Goal: Task Accomplishment & Management: Manage account settings

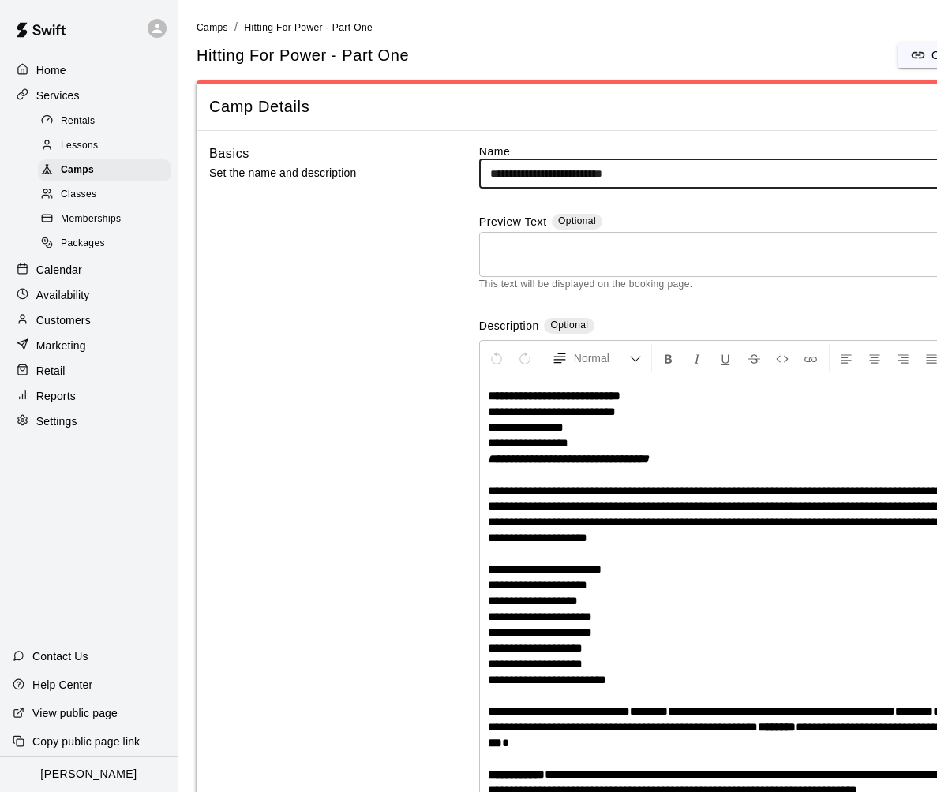
scroll to position [1, 0]
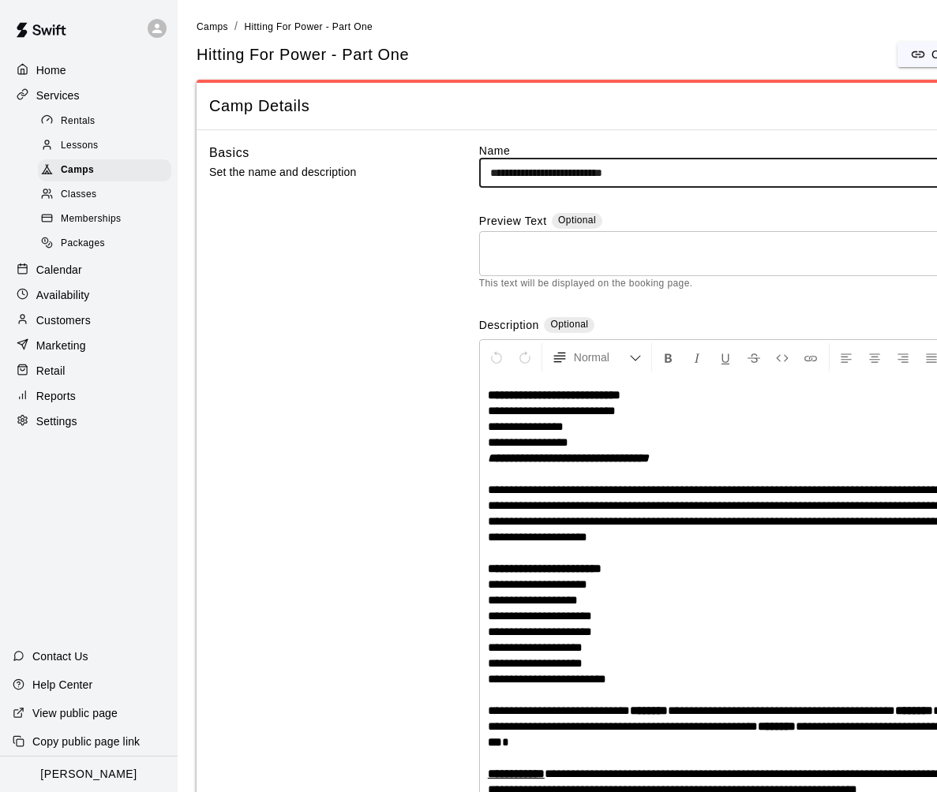
click at [62, 260] on div "Calendar" at bounding box center [89, 270] width 152 height 24
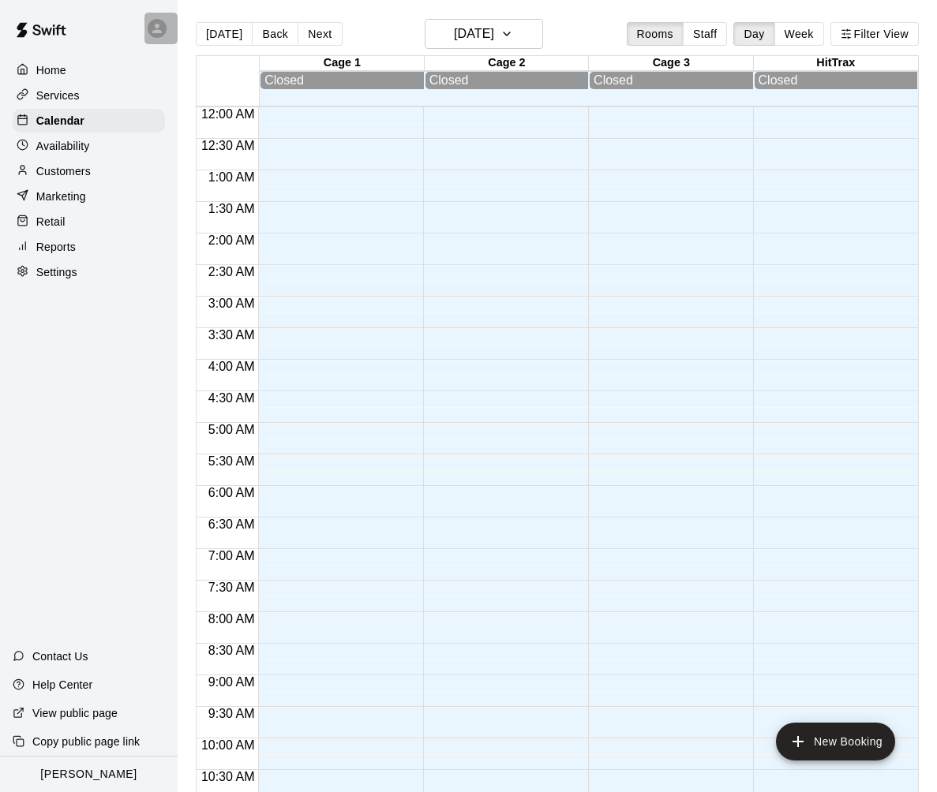
click at [163, 32] on icon at bounding box center [157, 28] width 14 height 14
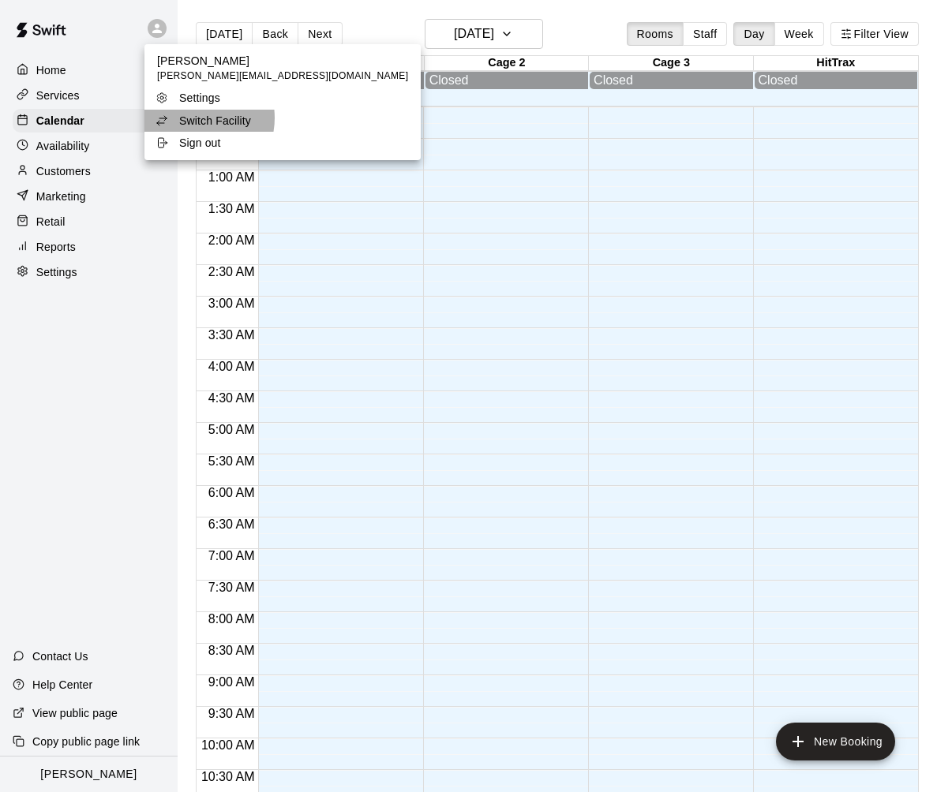
click at [193, 118] on p "Switch Facility" at bounding box center [215, 121] width 72 height 16
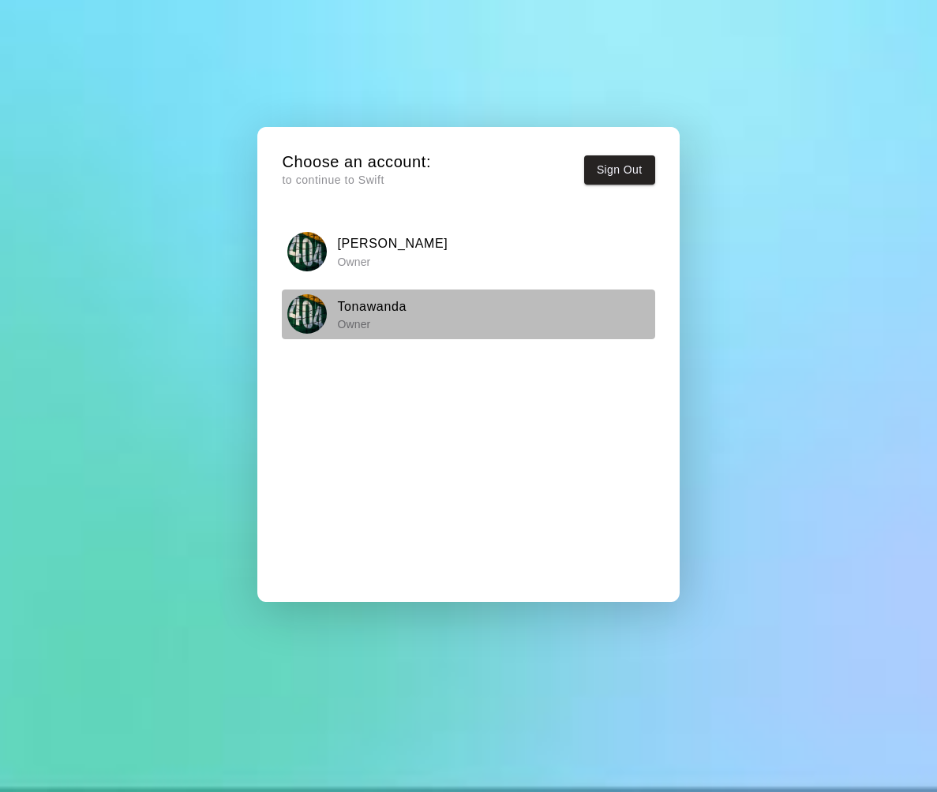
click at [350, 312] on h6 "Tonawanda" at bounding box center [371, 307] width 69 height 21
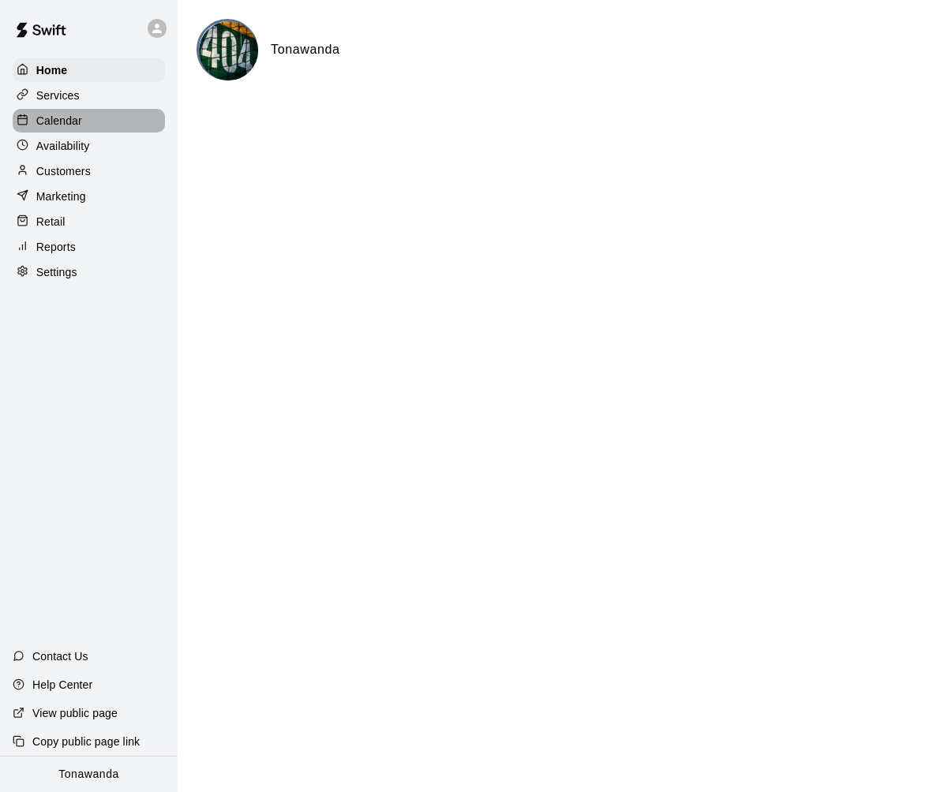
click at [47, 120] on p "Calendar" at bounding box center [59, 121] width 46 height 16
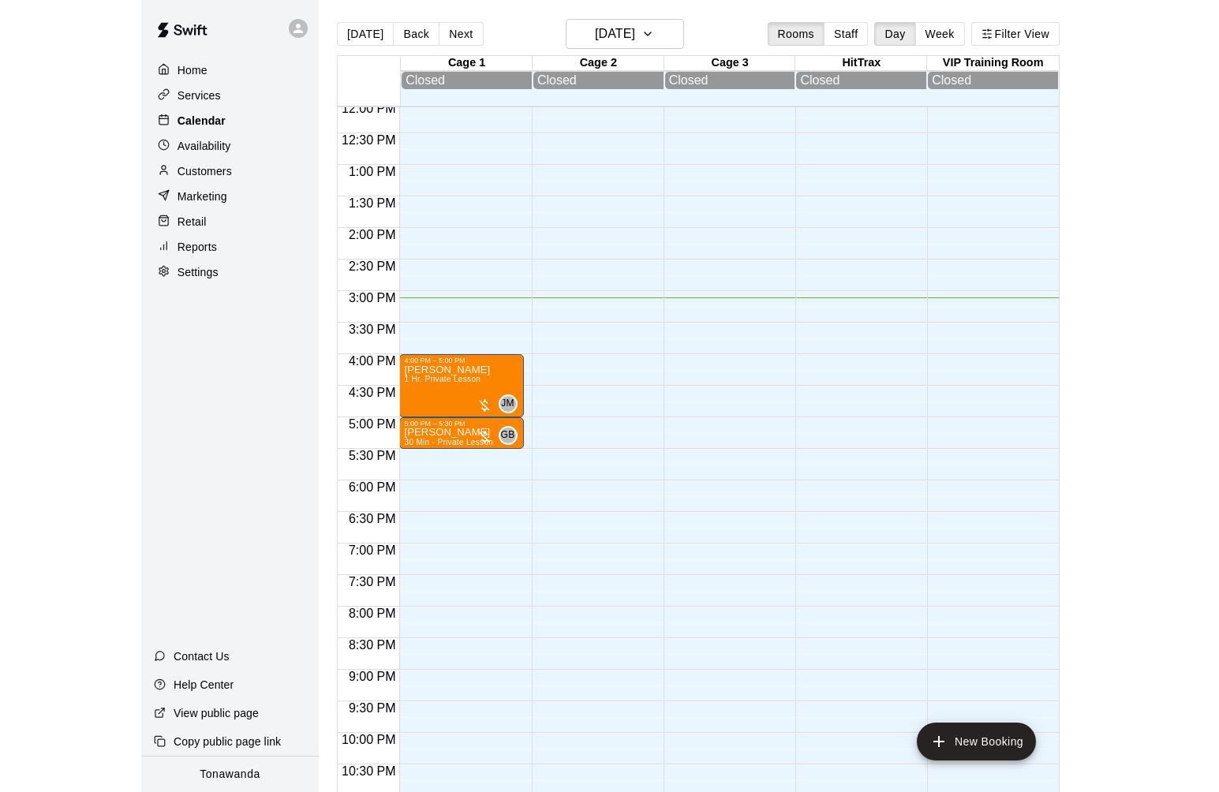
scroll to position [25, 0]
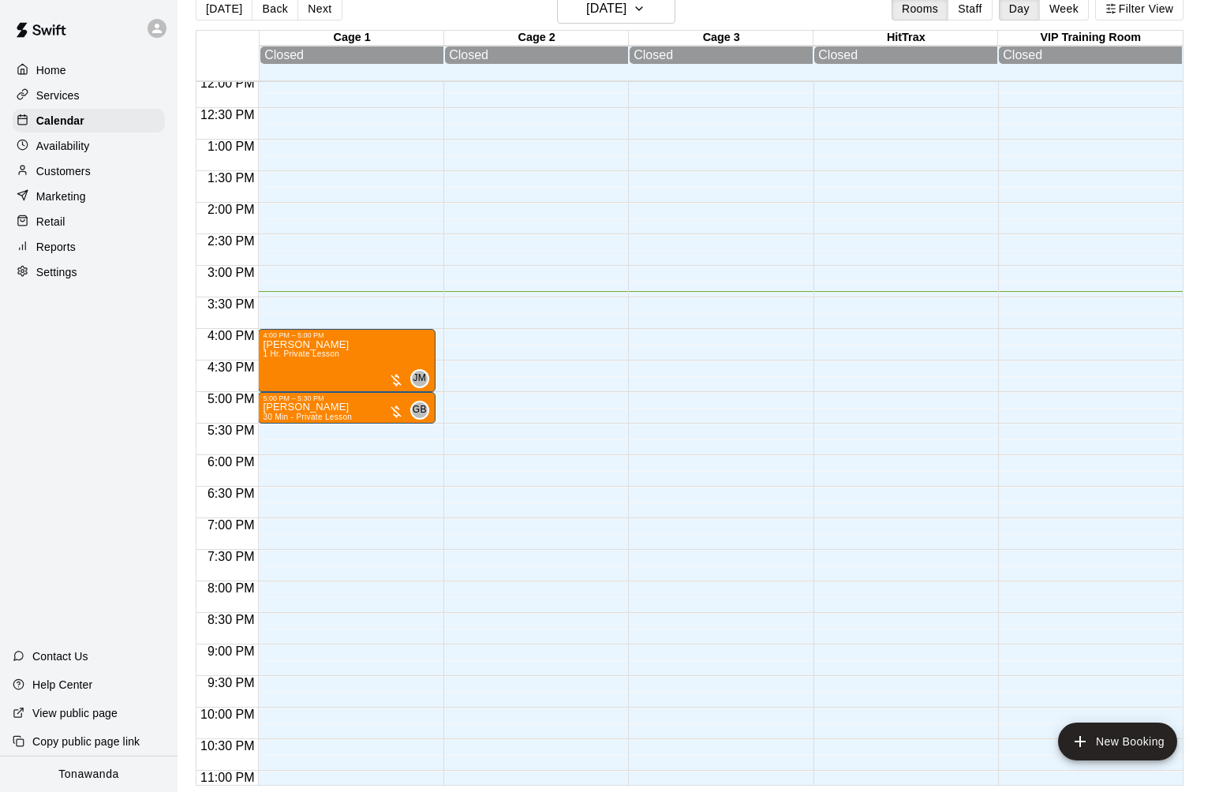
click at [67, 202] on p "Marketing" at bounding box center [61, 197] width 50 height 16
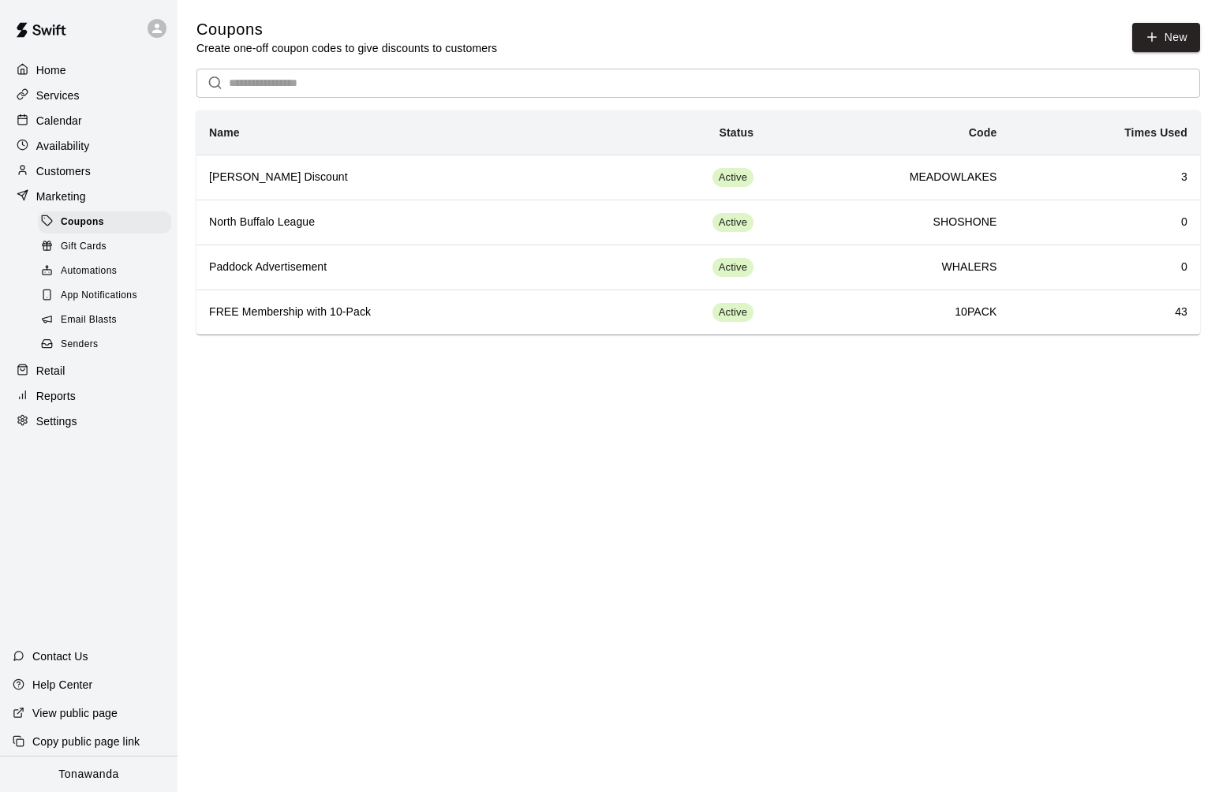
click at [110, 320] on span "Email Blasts" at bounding box center [89, 320] width 56 height 16
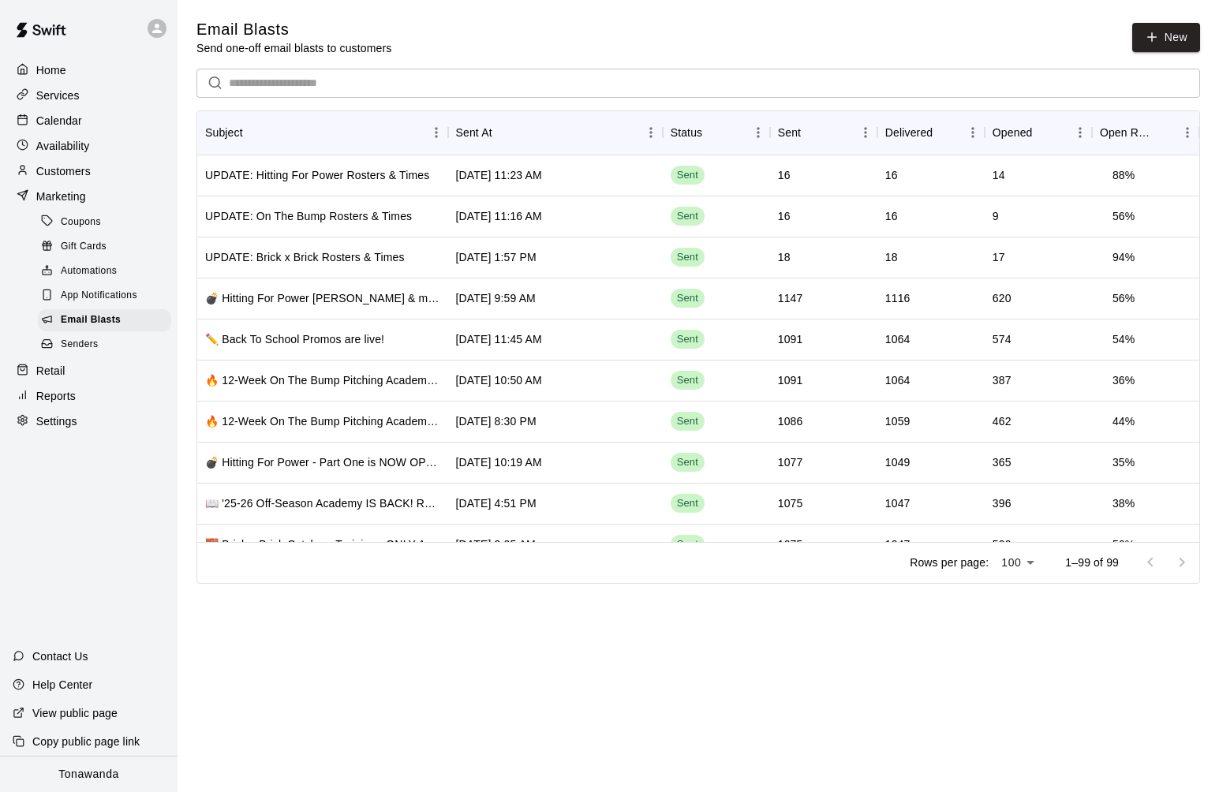
click at [67, 93] on p "Services" at bounding box center [57, 96] width 43 height 16
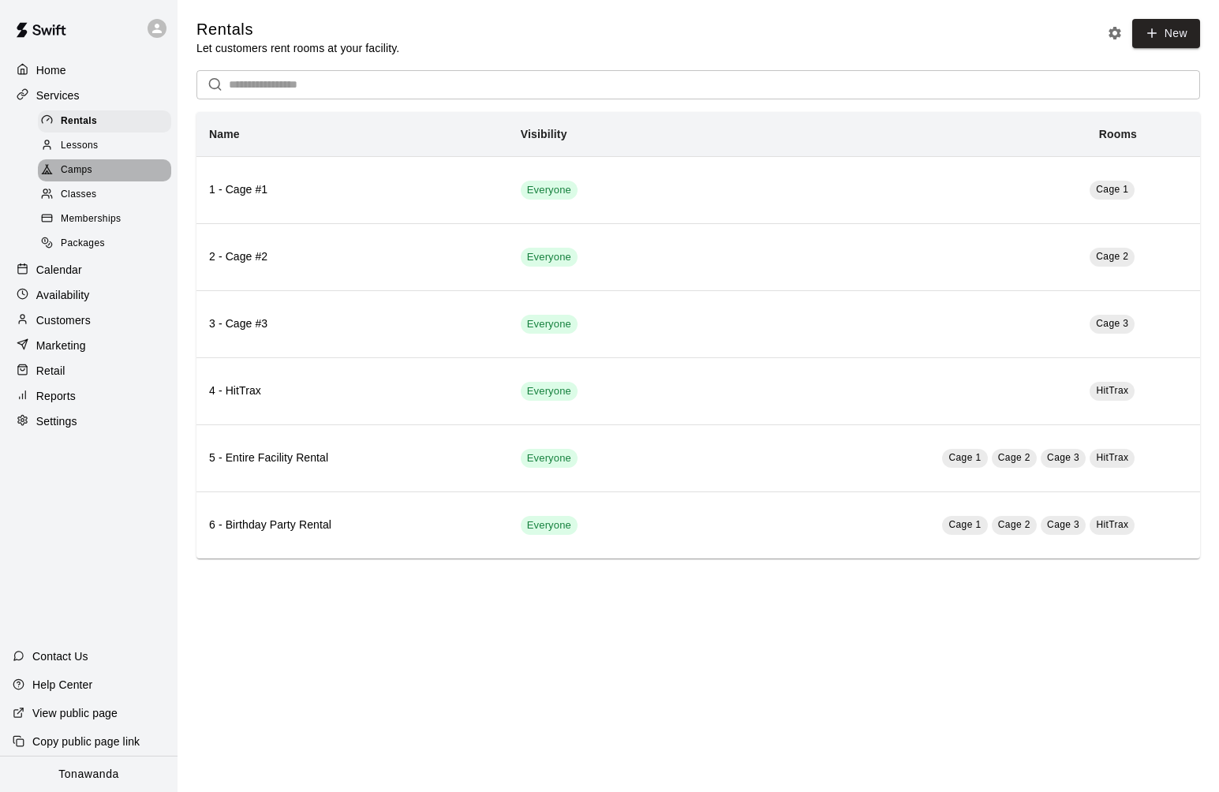
drag, startPoint x: 69, startPoint y: 166, endPoint x: 53, endPoint y: 154, distance: 20.4
click at [69, 165] on span "Camps" at bounding box center [77, 171] width 32 height 16
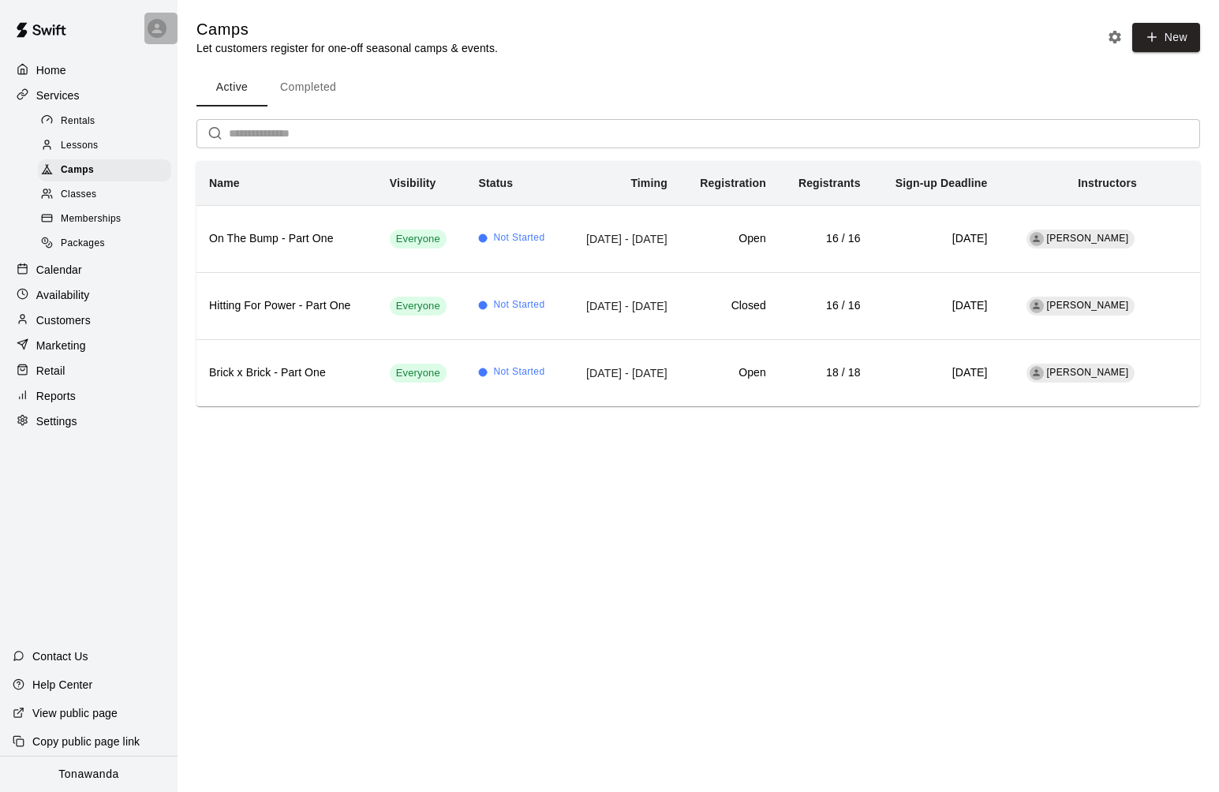
click at [156, 22] on icon at bounding box center [157, 28] width 14 height 14
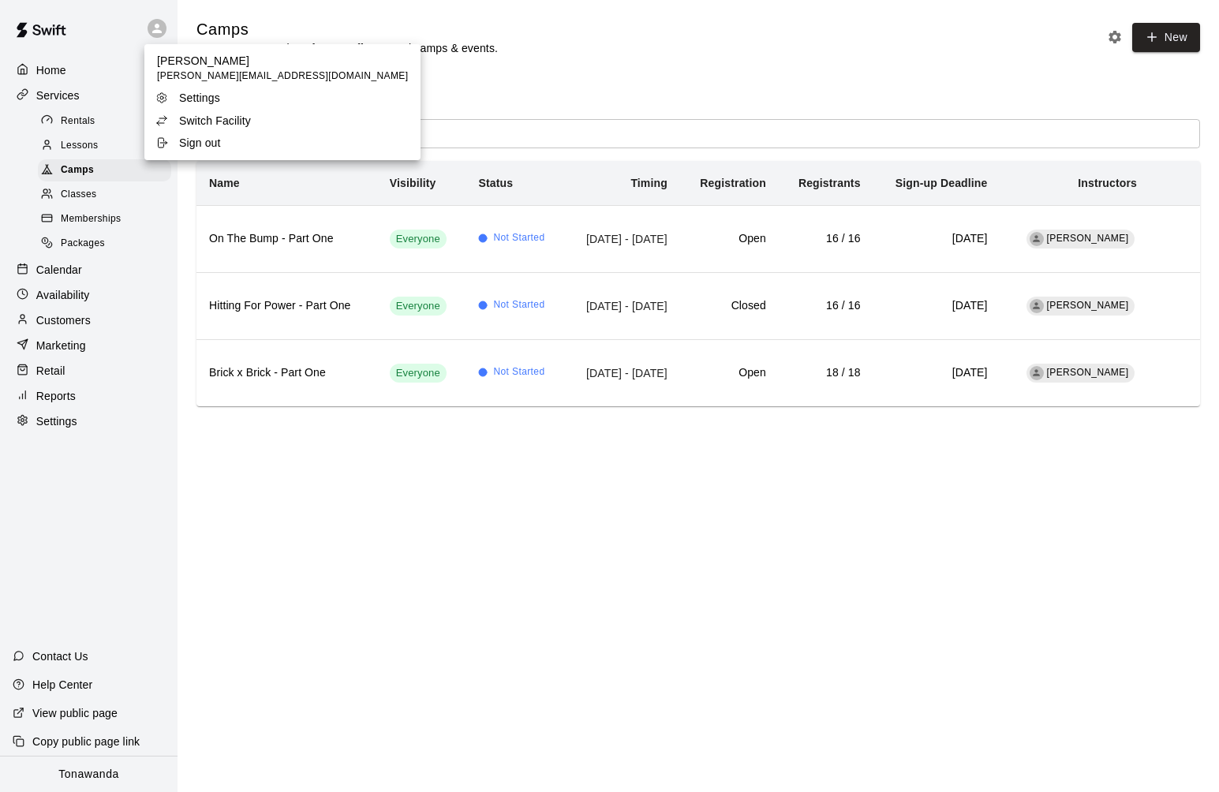
click at [198, 117] on p "Switch Facility" at bounding box center [215, 121] width 72 height 16
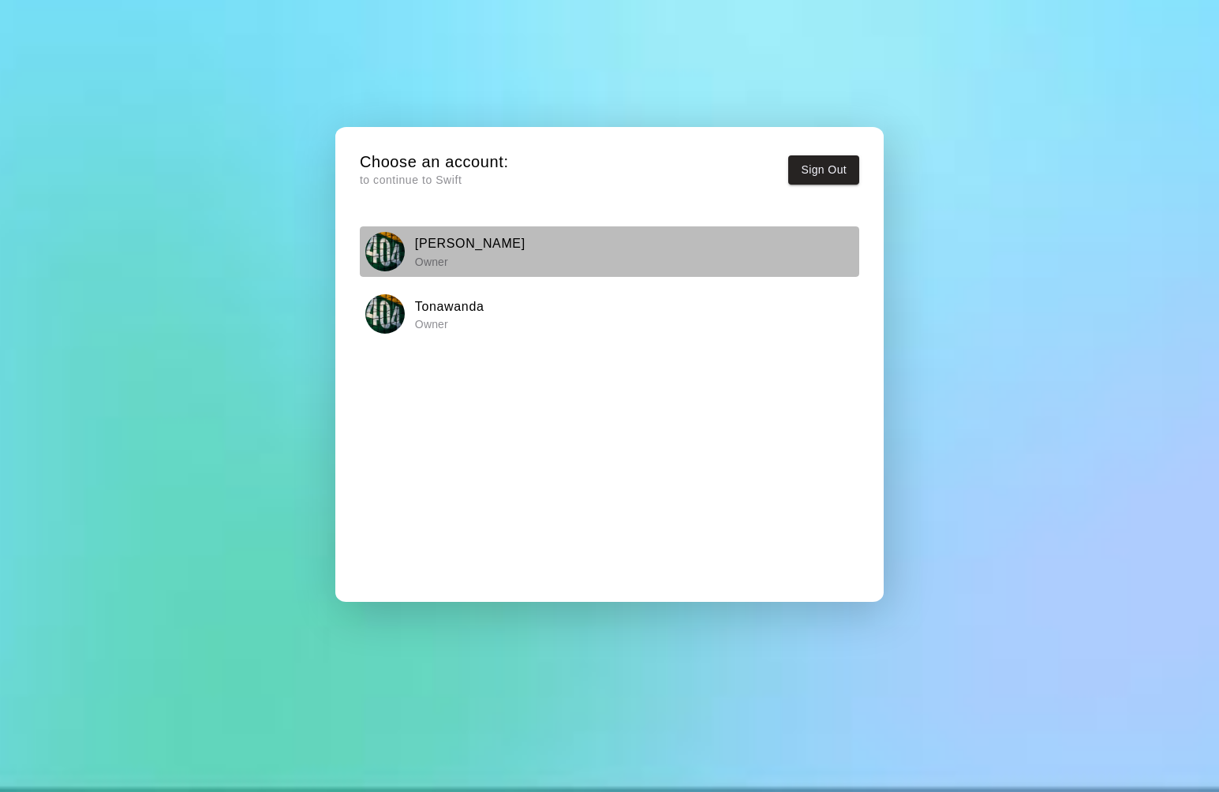
click at [412, 227] on button "[PERSON_NAME] Owner" at bounding box center [609, 251] width 499 height 50
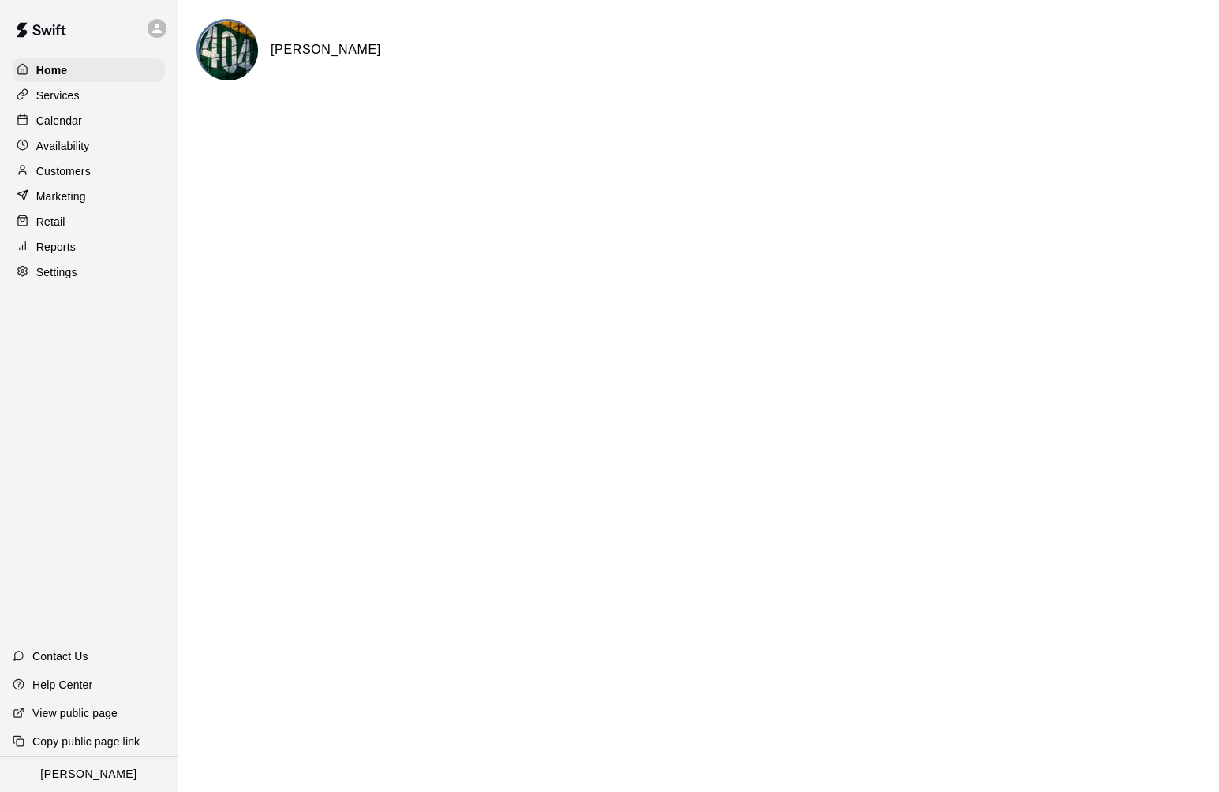
drag, startPoint x: 65, startPoint y: 91, endPoint x: 63, endPoint y: 100, distance: 9.8
click at [65, 91] on p "Services" at bounding box center [57, 96] width 43 height 16
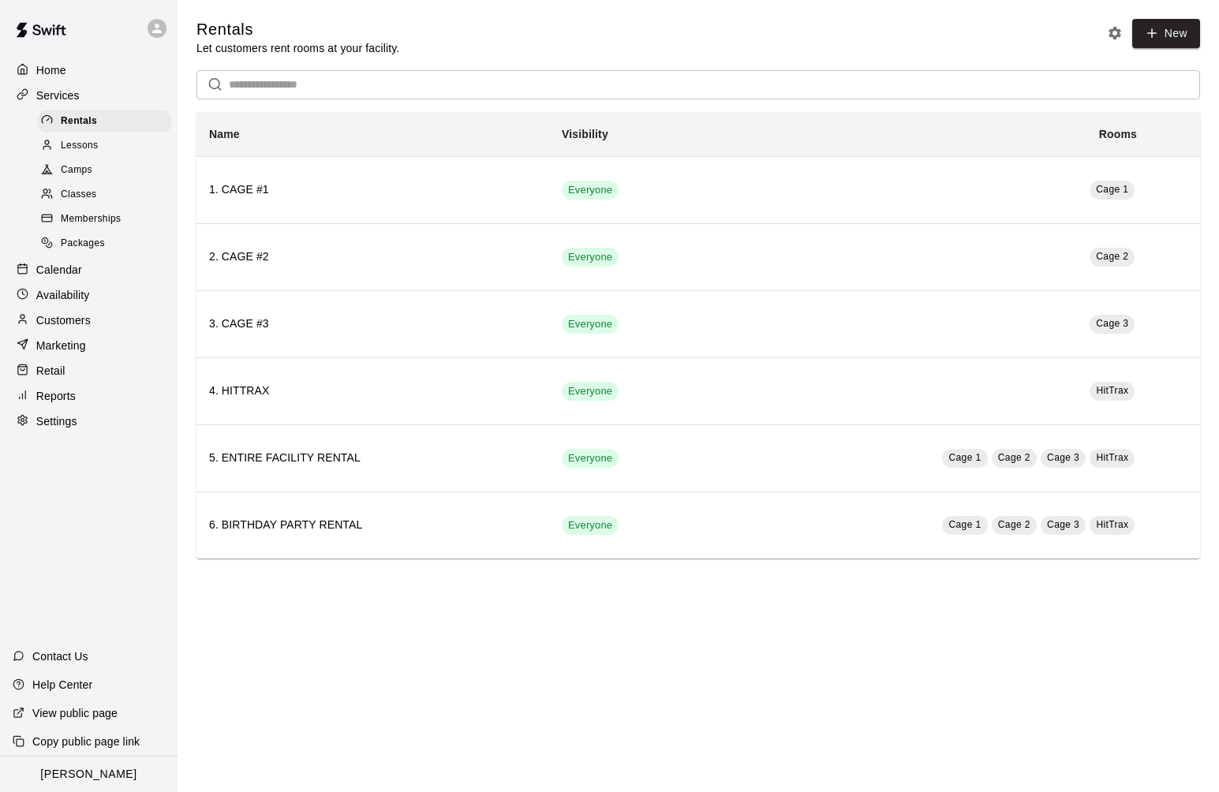
click at [90, 164] on span "Camps" at bounding box center [77, 171] width 32 height 16
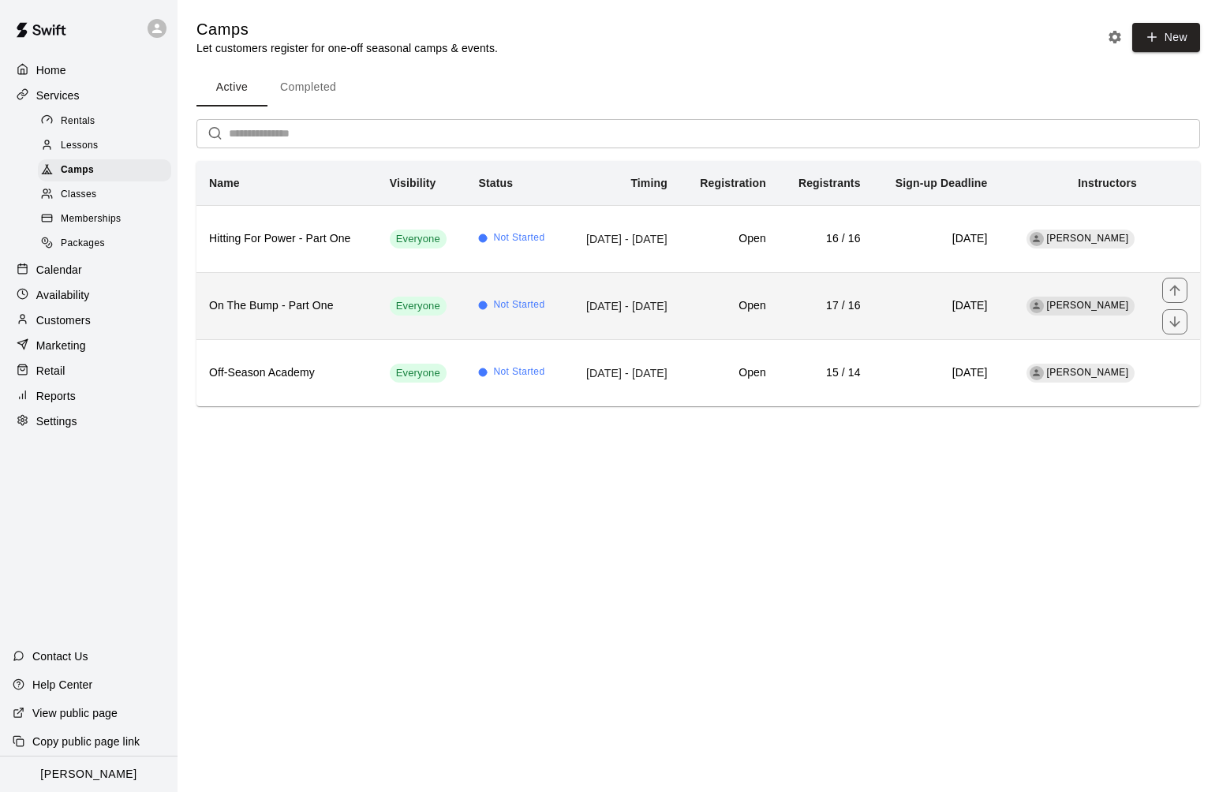
click at [265, 319] on th "On The Bump - Part One" at bounding box center [286, 305] width 181 height 67
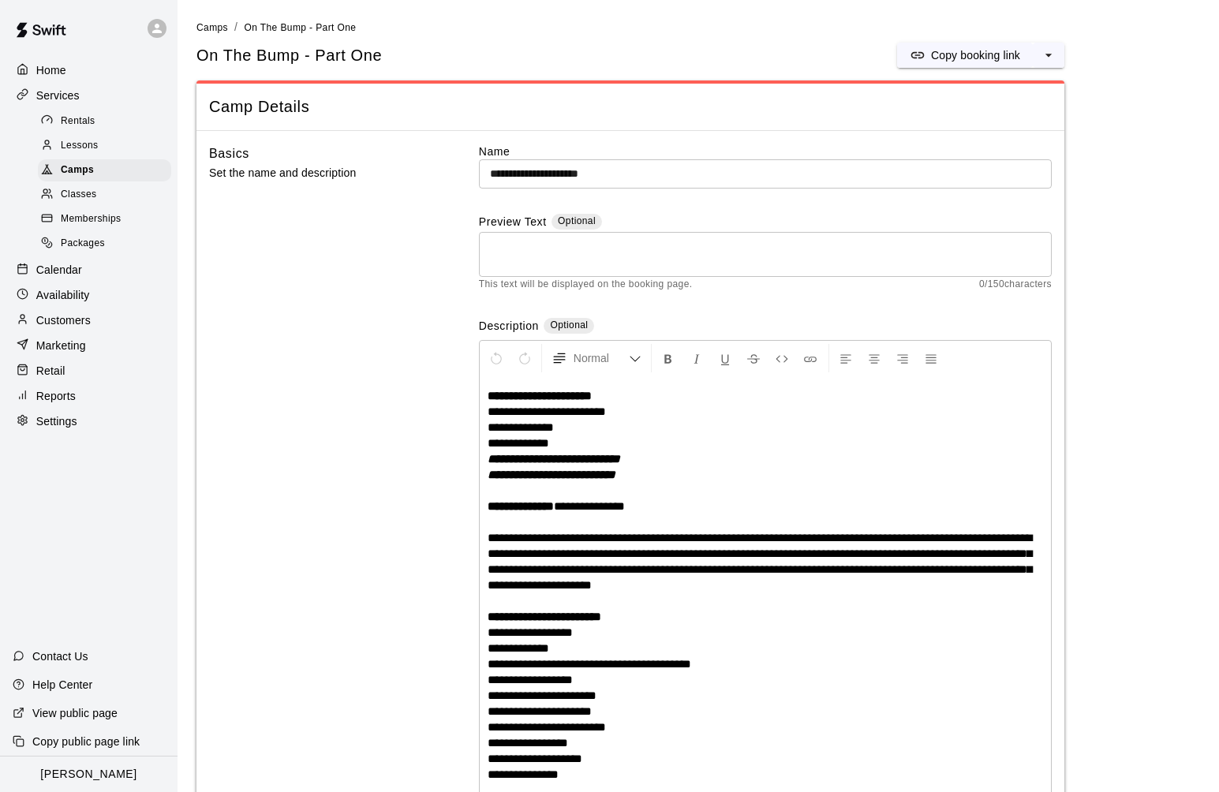
scroll to position [116, 0]
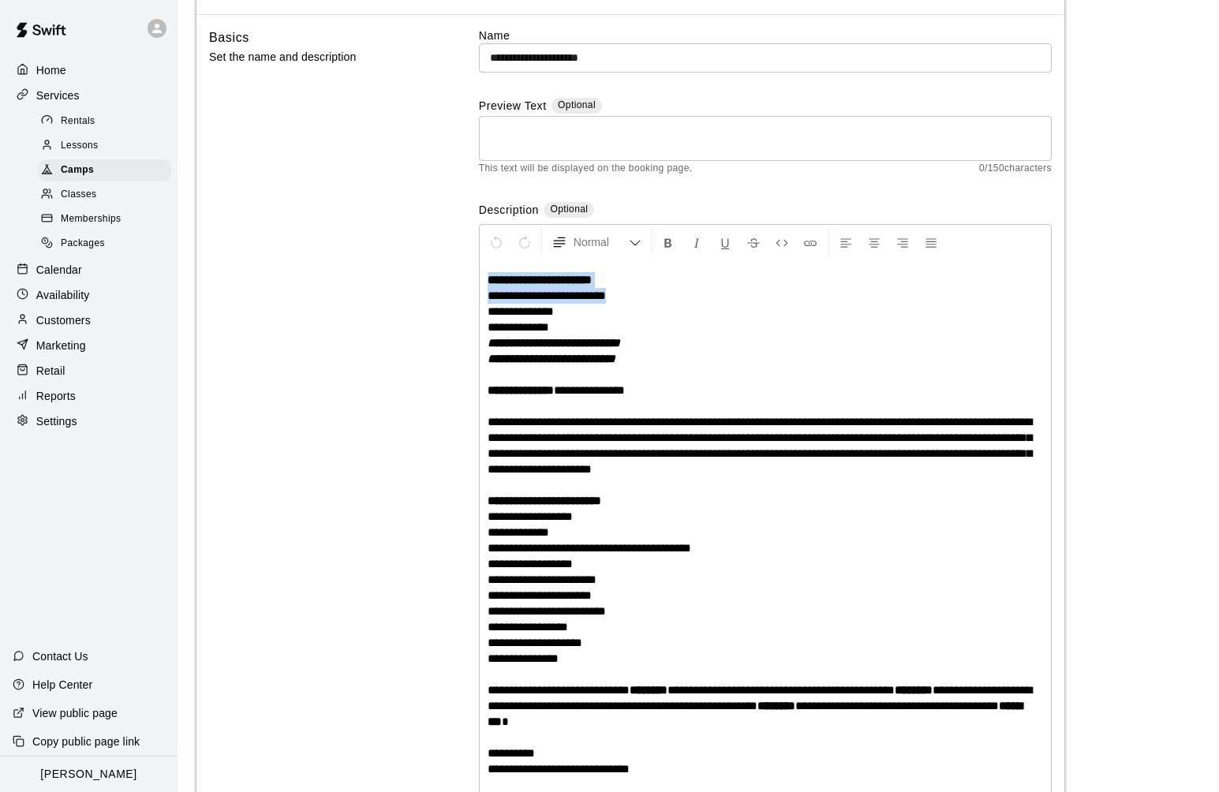
drag, startPoint x: 630, startPoint y: 298, endPoint x: 484, endPoint y: 282, distance: 146.8
click at [484, 282] on div "**********" at bounding box center [765, 532] width 571 height 544
click at [606, 298] on span "**********" at bounding box center [547, 296] width 118 height 12
drag, startPoint x: 635, startPoint y: 296, endPoint x: 556, endPoint y: 296, distance: 78.9
click at [556, 296] on p "**********" at bounding box center [765, 532] width 555 height 521
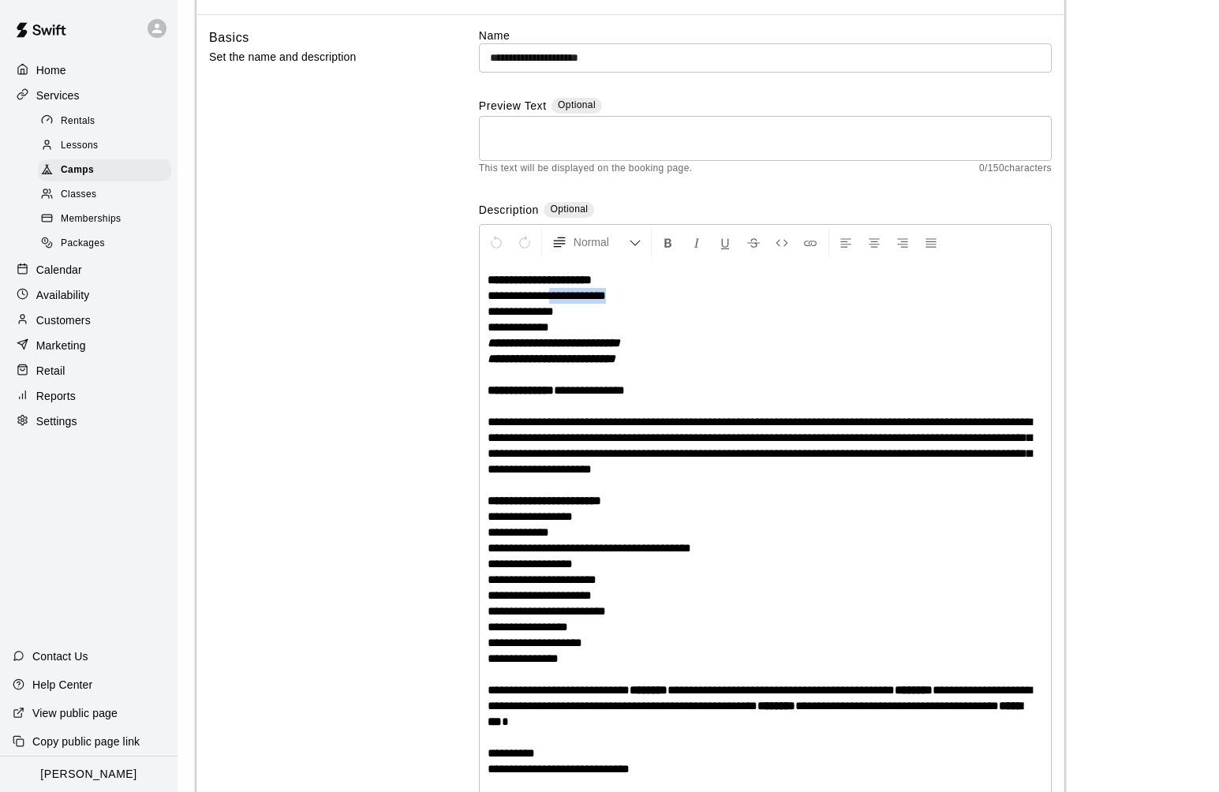
copy span "**********"
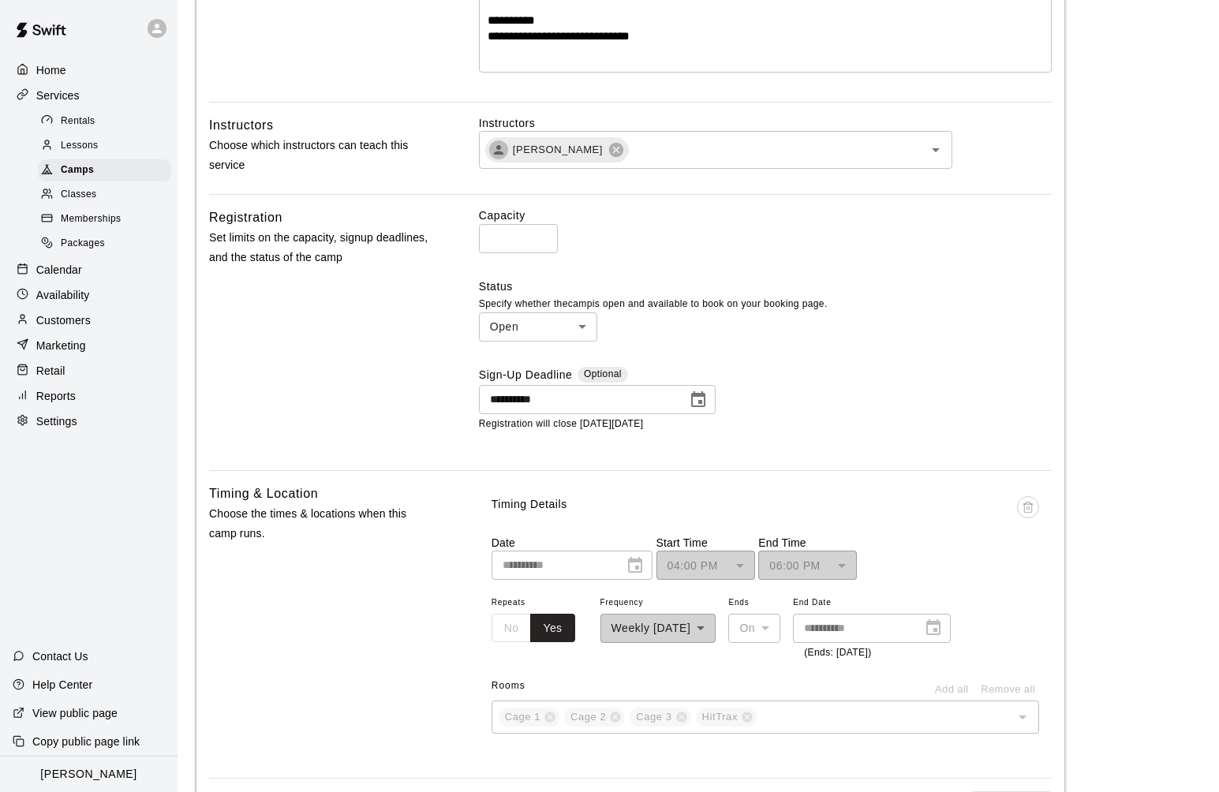
scroll to position [1623, 0]
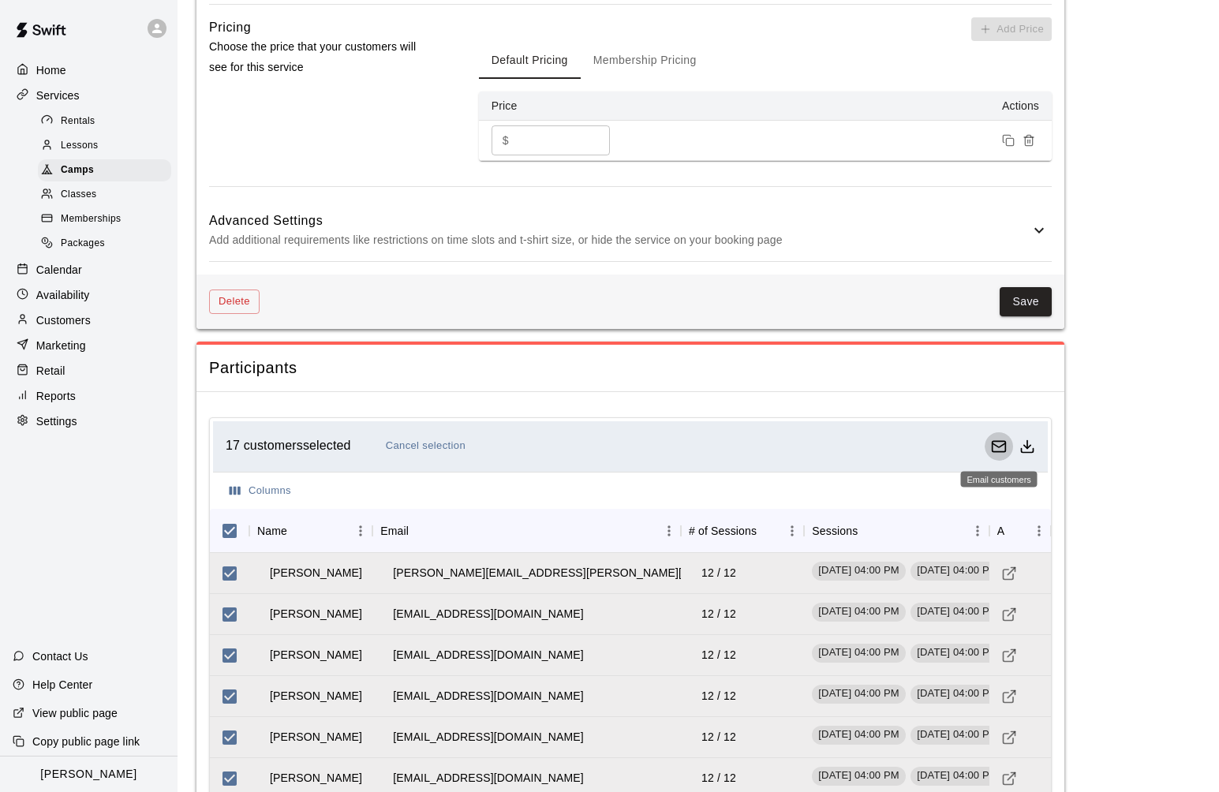
click at [936, 445] on icon "Email customers" at bounding box center [999, 447] width 16 height 16
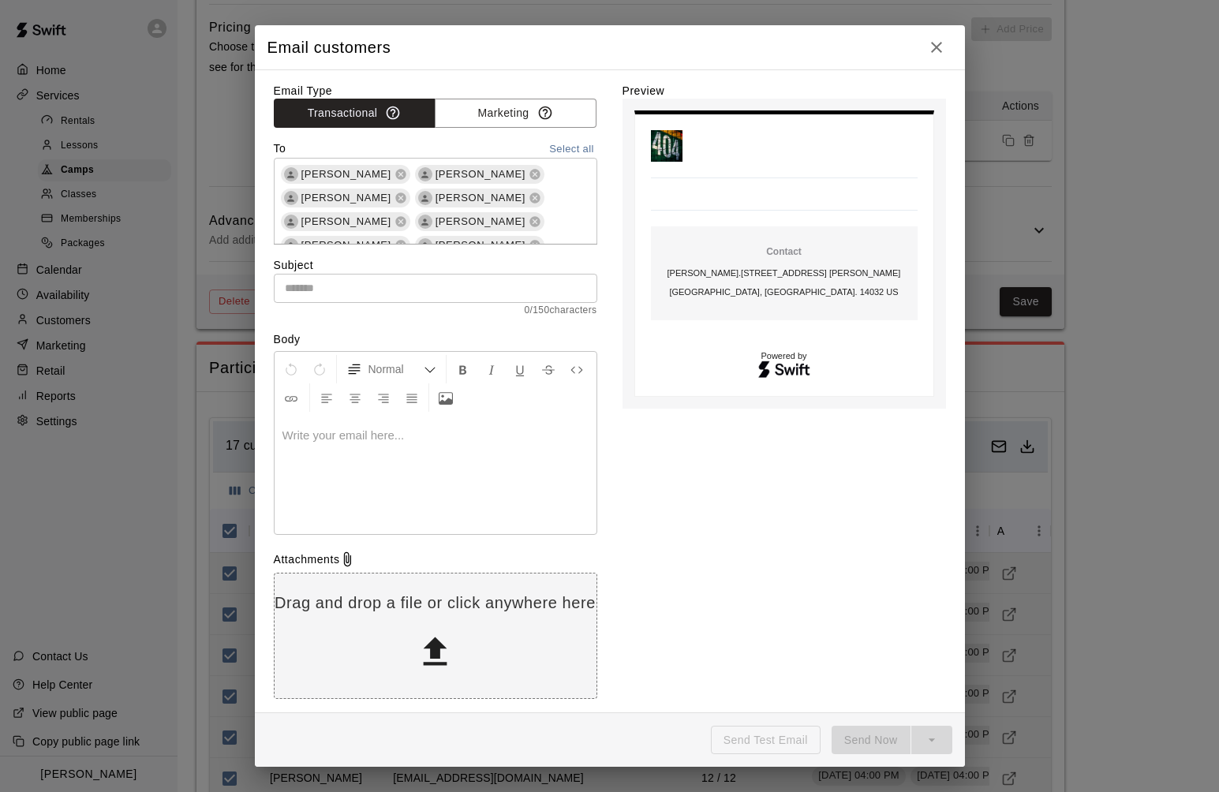
click at [477, 278] on input "text" at bounding box center [436, 288] width 324 height 29
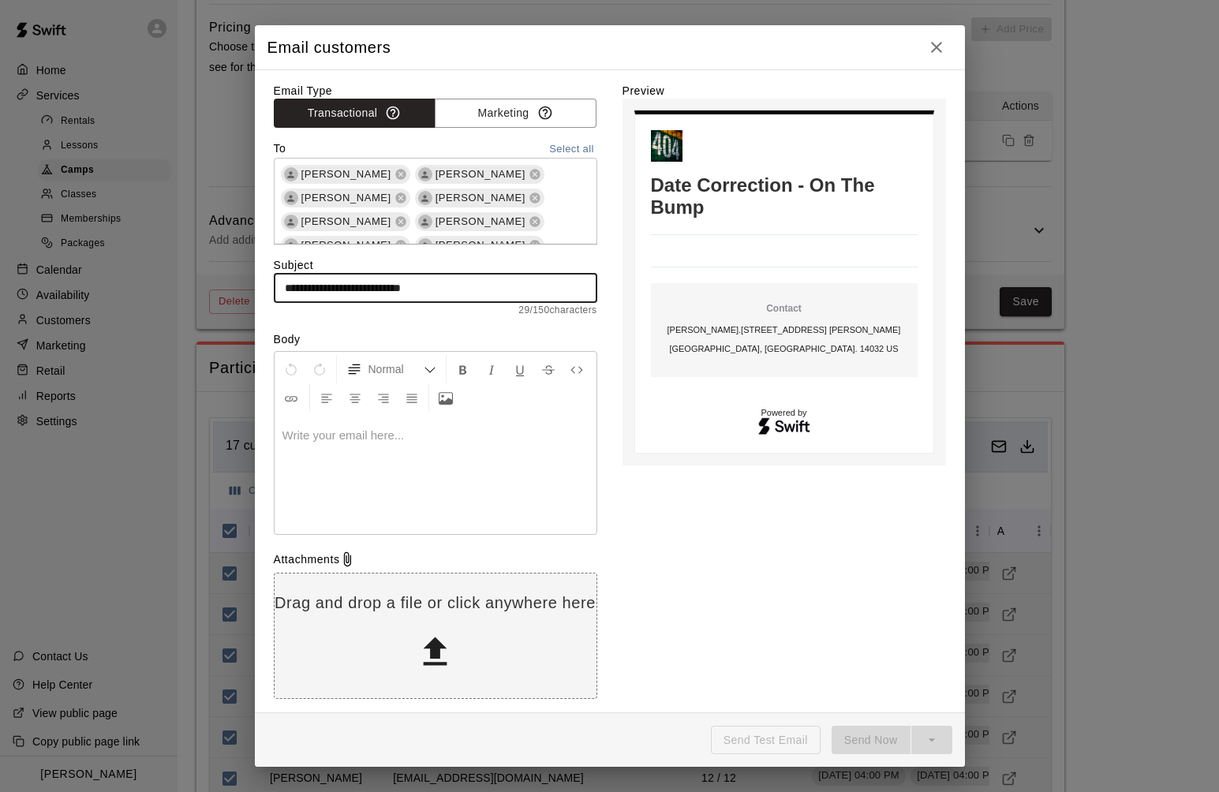
type input "**********"
click at [438, 426] on div at bounding box center [436, 475] width 322 height 118
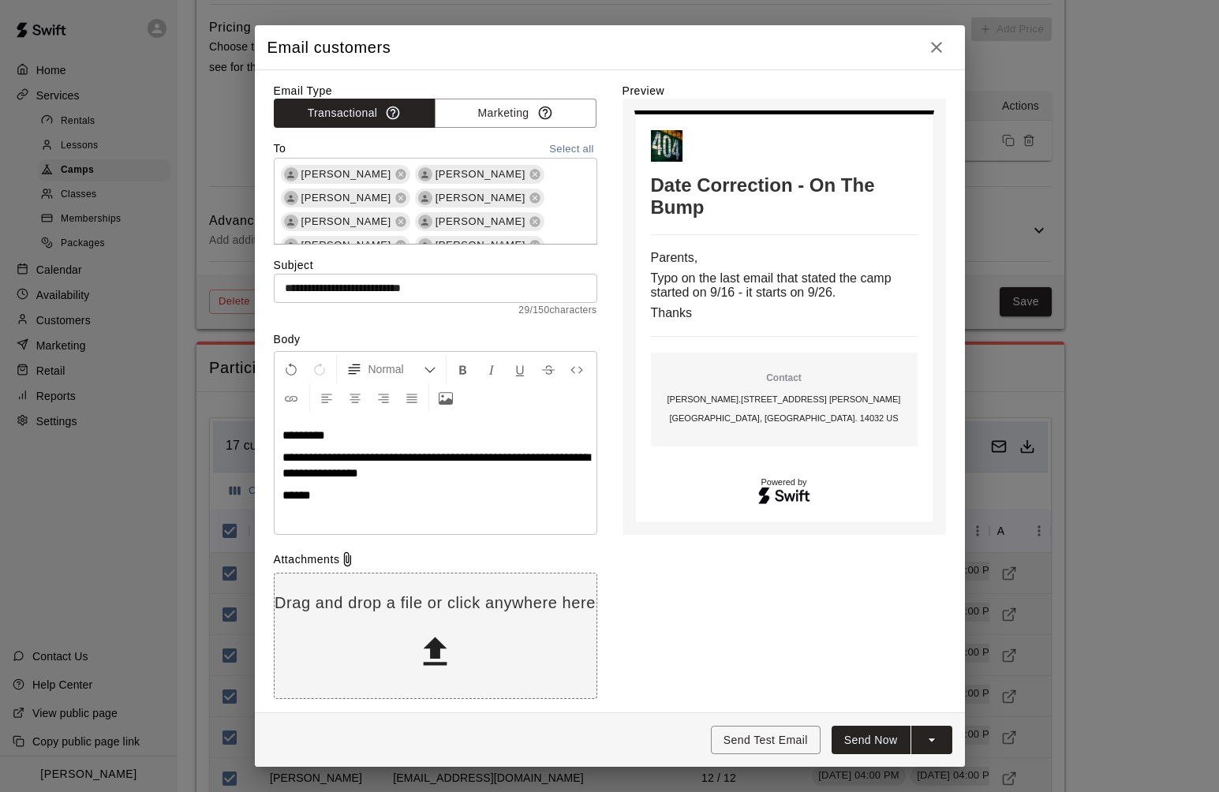
click at [413, 472] on p "**********" at bounding box center [435, 466] width 306 height 32
click at [873, 739] on button "Send Now" at bounding box center [871, 740] width 79 height 29
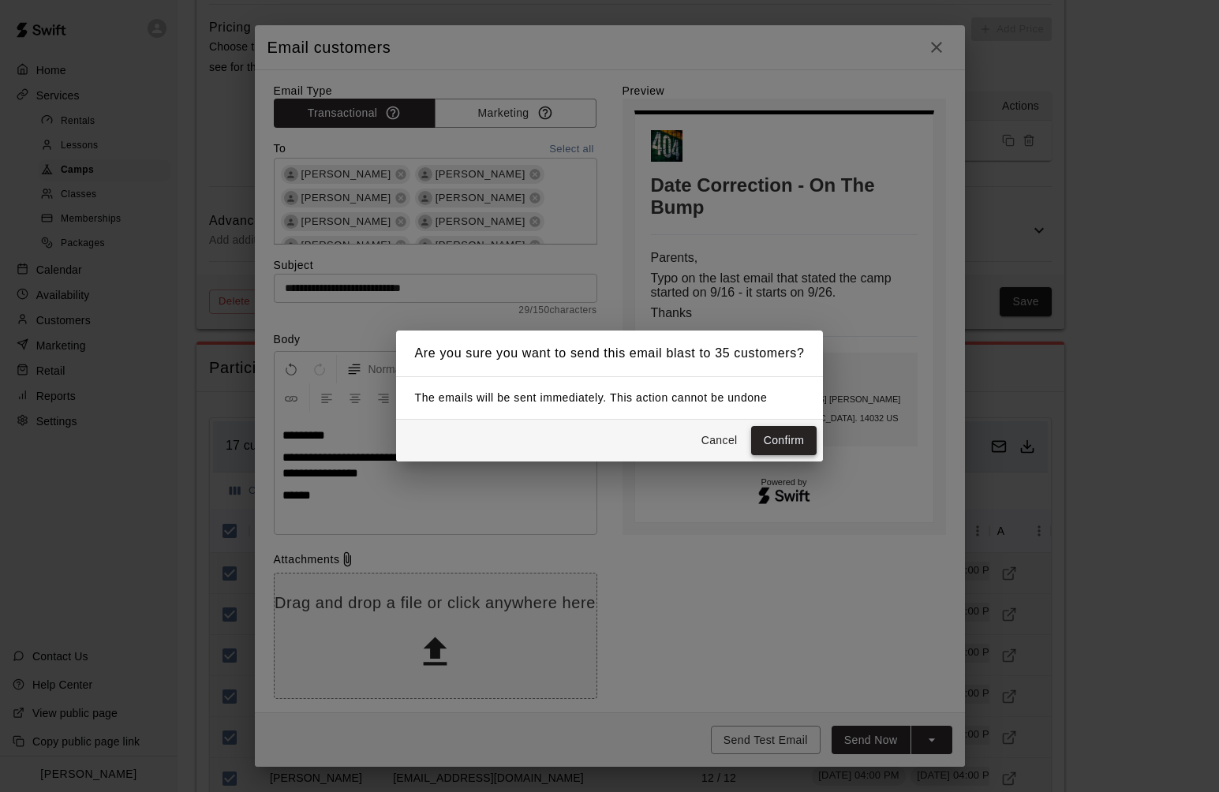
click at [788, 436] on button "Confirm" at bounding box center [784, 440] width 66 height 29
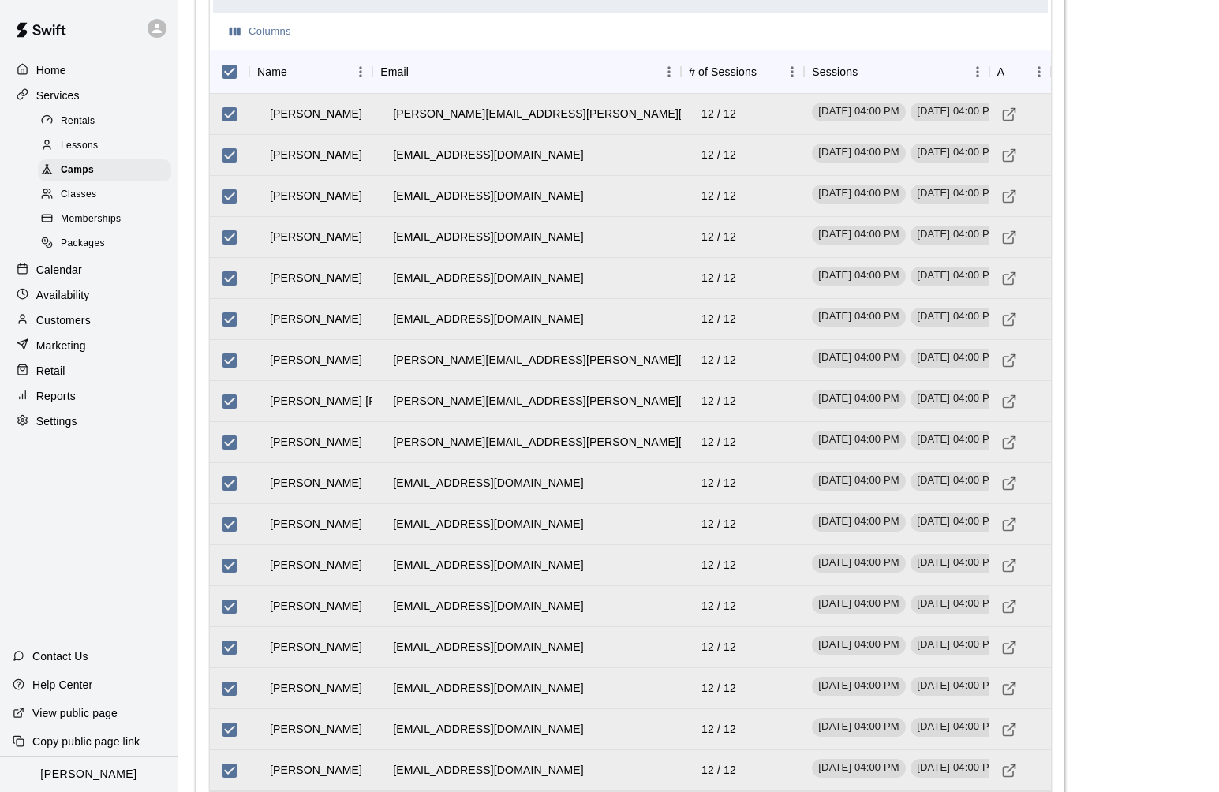
scroll to position [2085, 0]
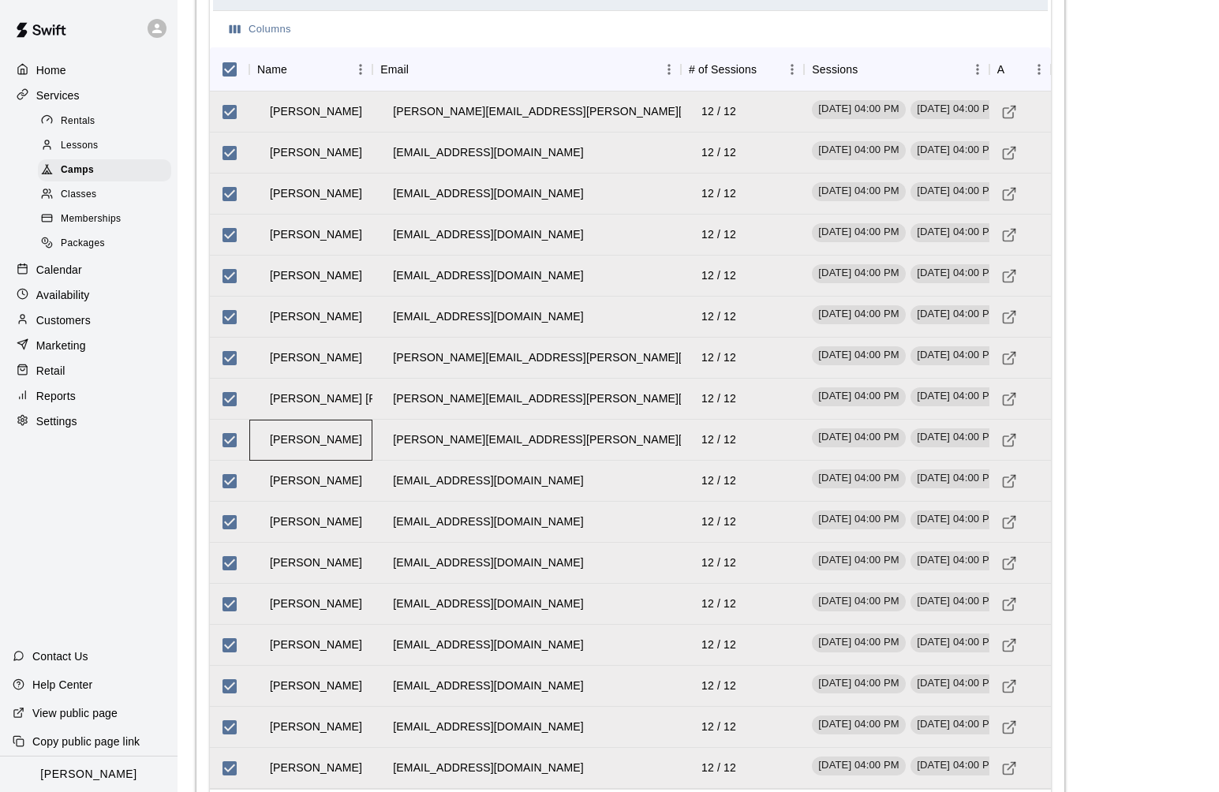
click at [283, 437] on td "[PERSON_NAME]" at bounding box center [316, 440] width 118 height 42
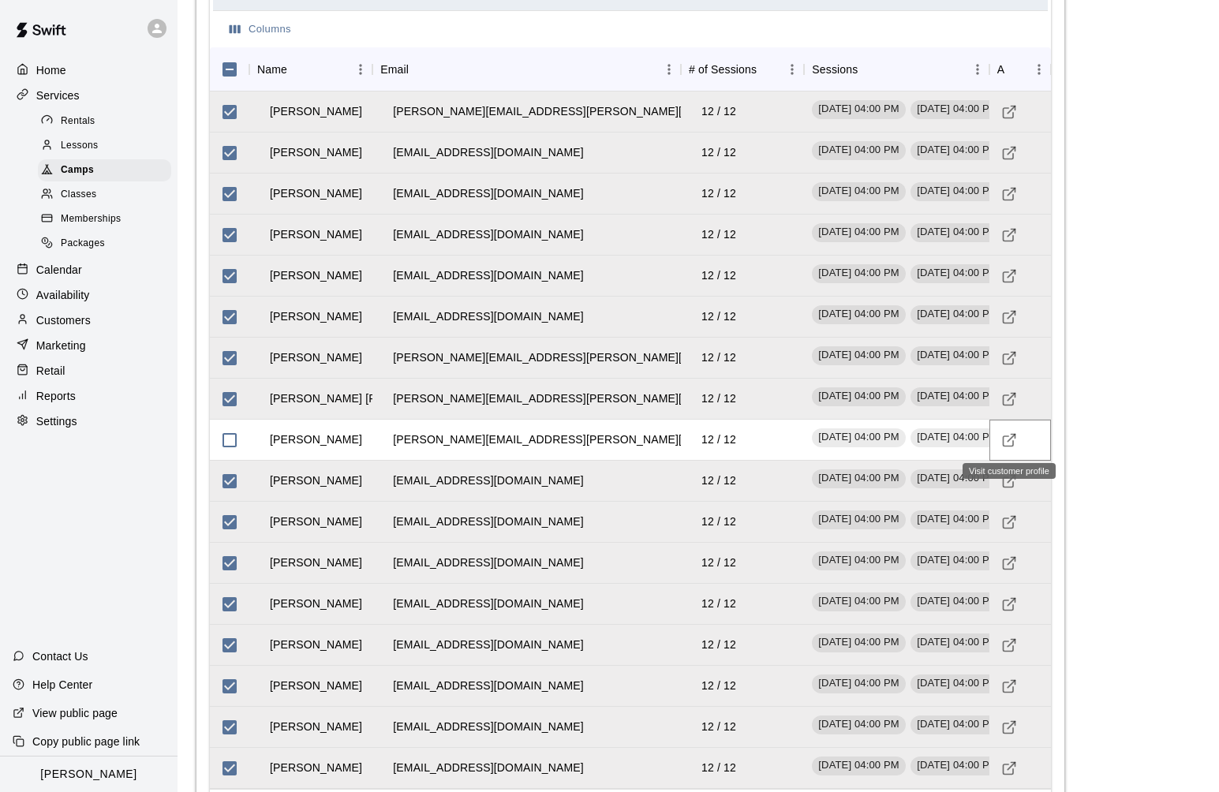
click at [936, 439] on icon "Visit customer profile" at bounding box center [1009, 440] width 16 height 16
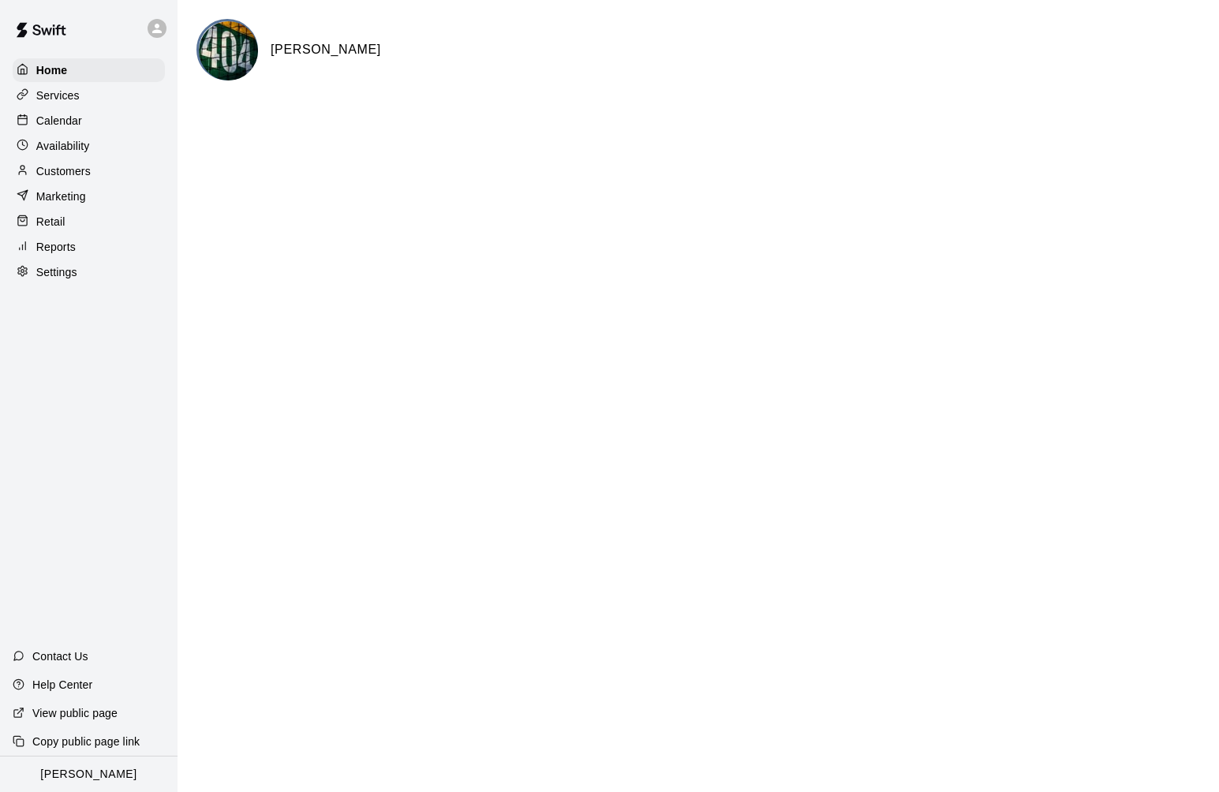
click at [70, 98] on p "Services" at bounding box center [57, 96] width 43 height 16
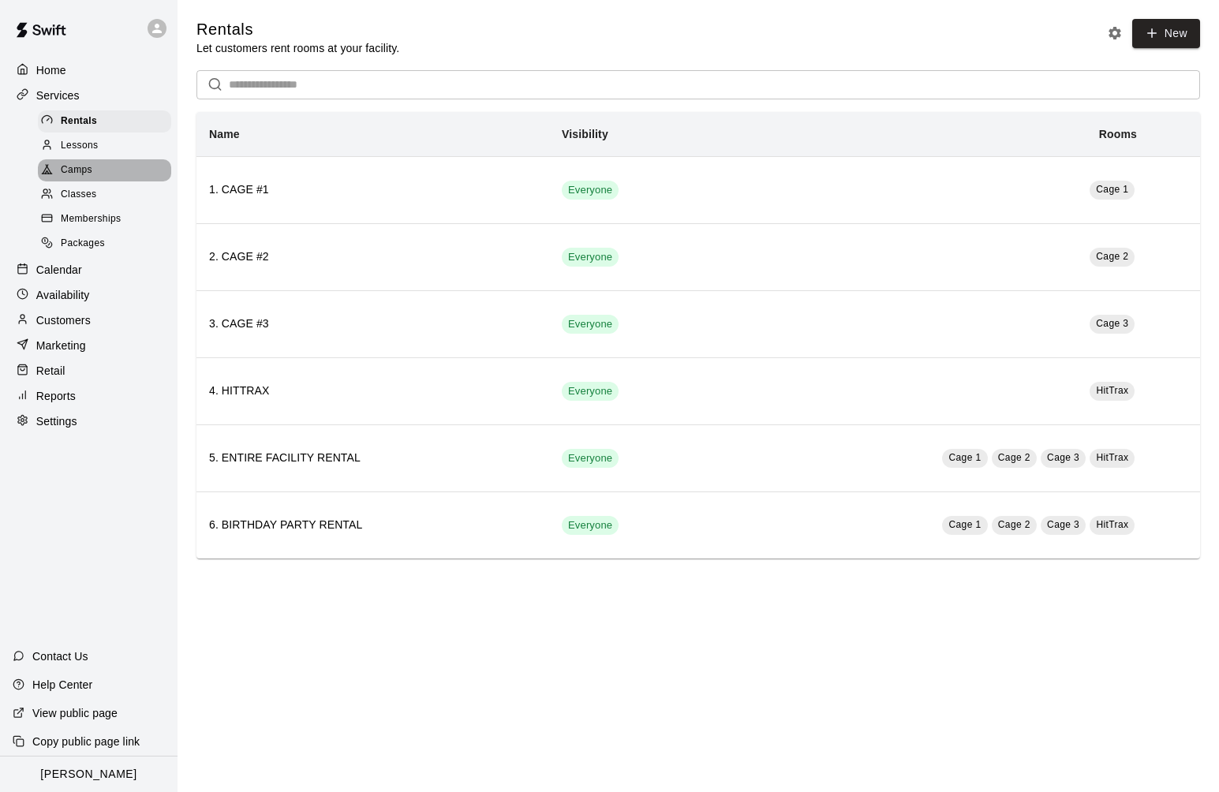
click at [78, 175] on span "Camps" at bounding box center [77, 171] width 32 height 16
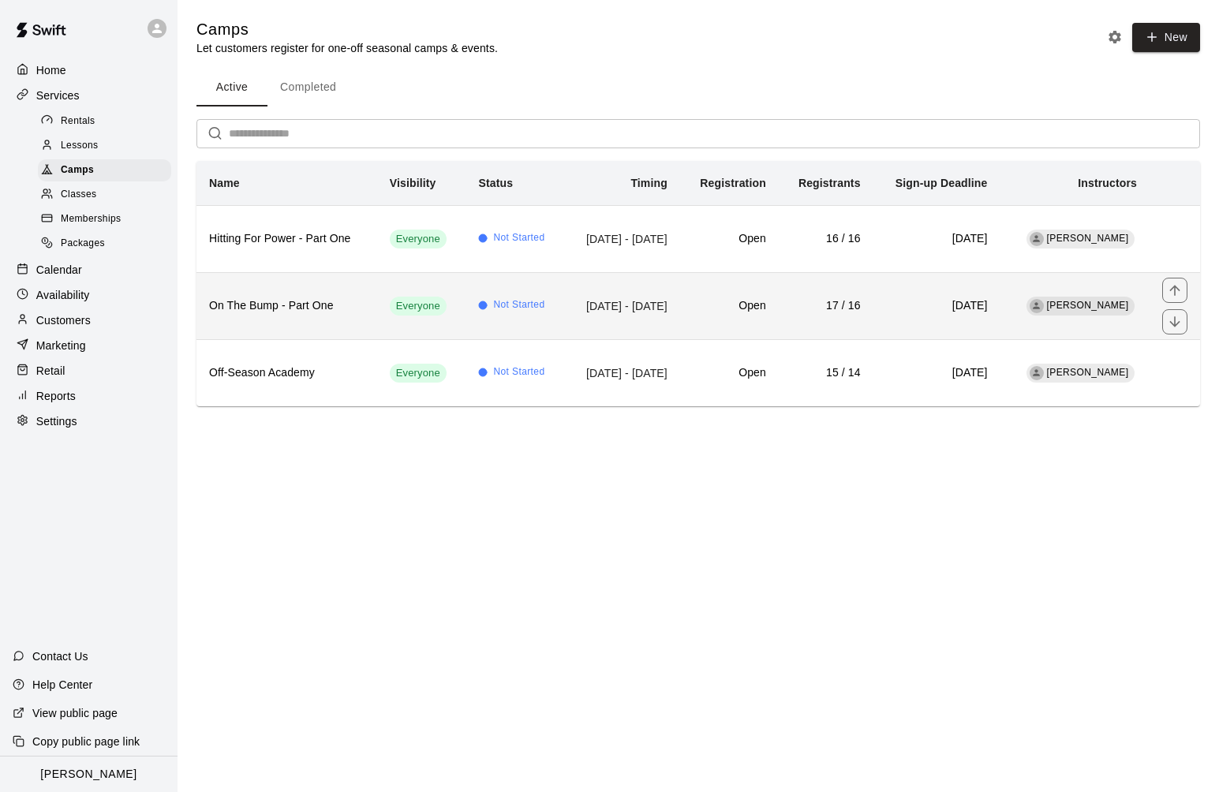
click at [296, 297] on h6 "On The Bump - Part One" at bounding box center [286, 305] width 155 height 17
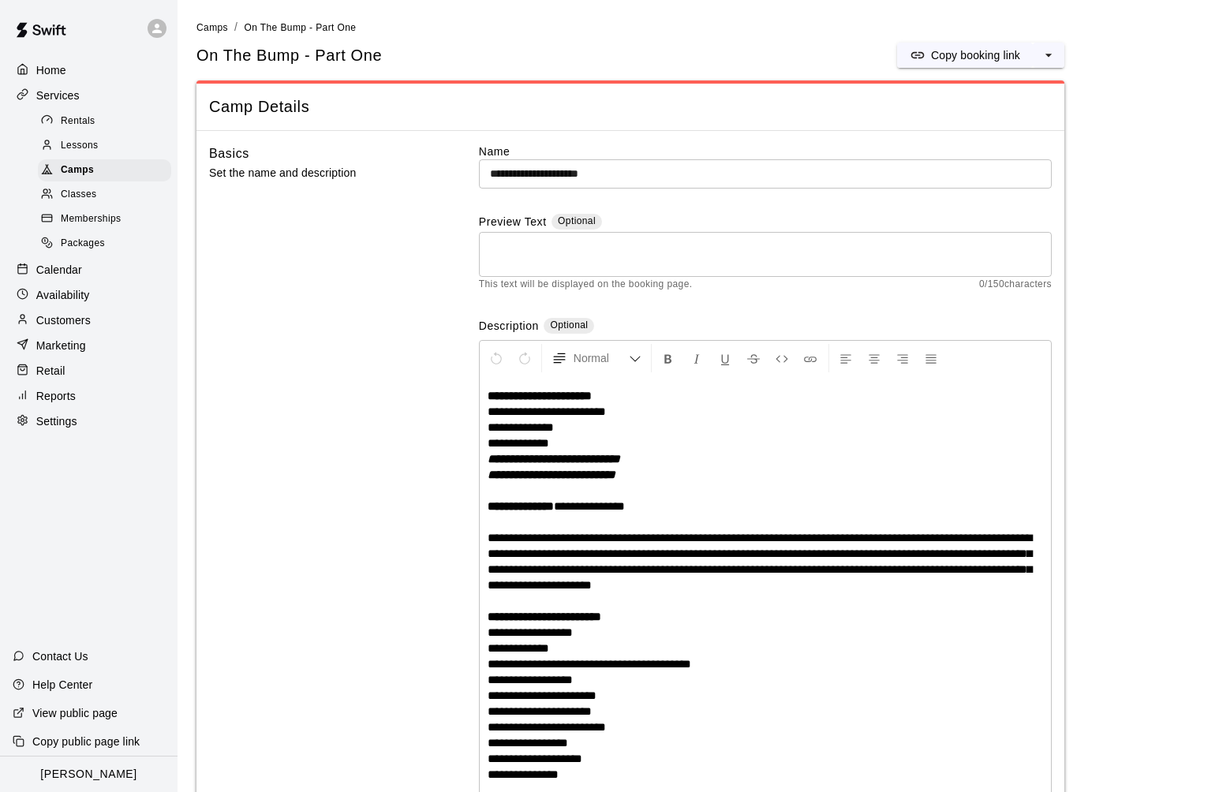
scroll to position [116, 0]
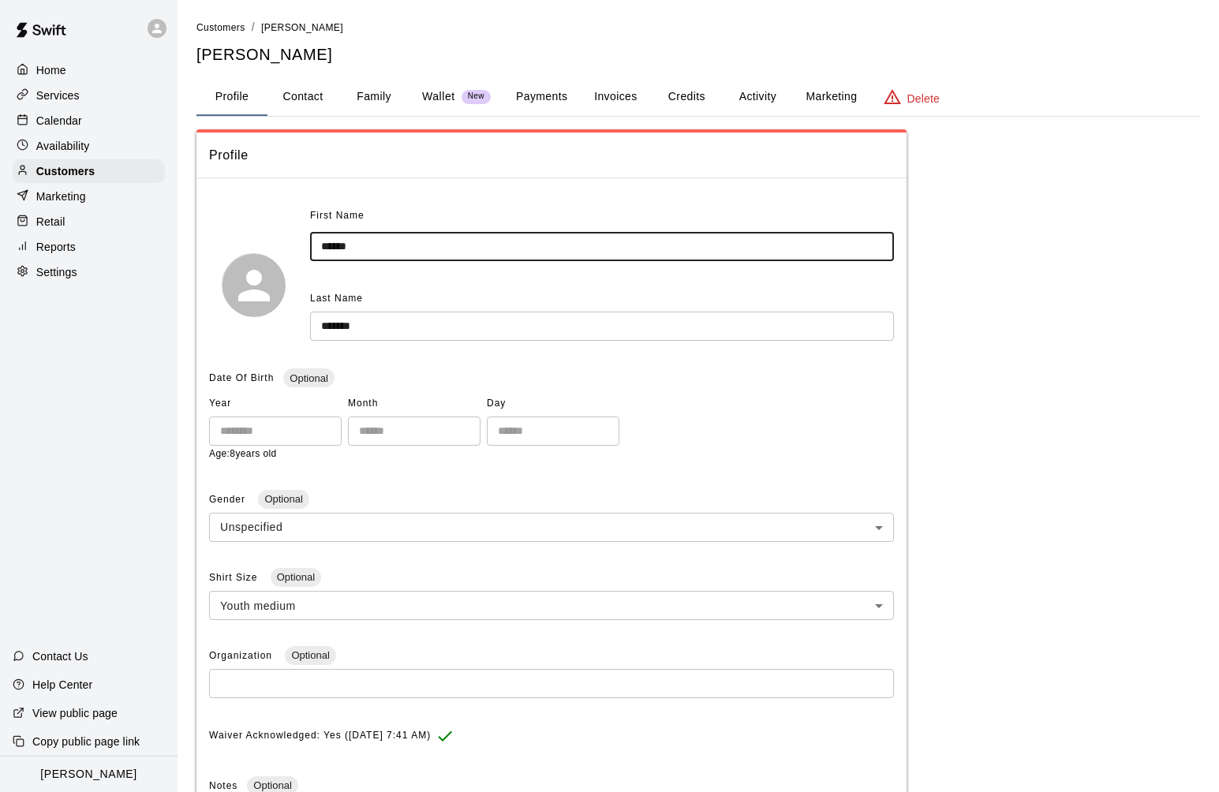
drag, startPoint x: 383, startPoint y: 249, endPoint x: 243, endPoint y: 244, distance: 140.6
click at [243, 244] on div "First Name ****** ​ Last Name ******* ​" at bounding box center [551, 285] width 685 height 163
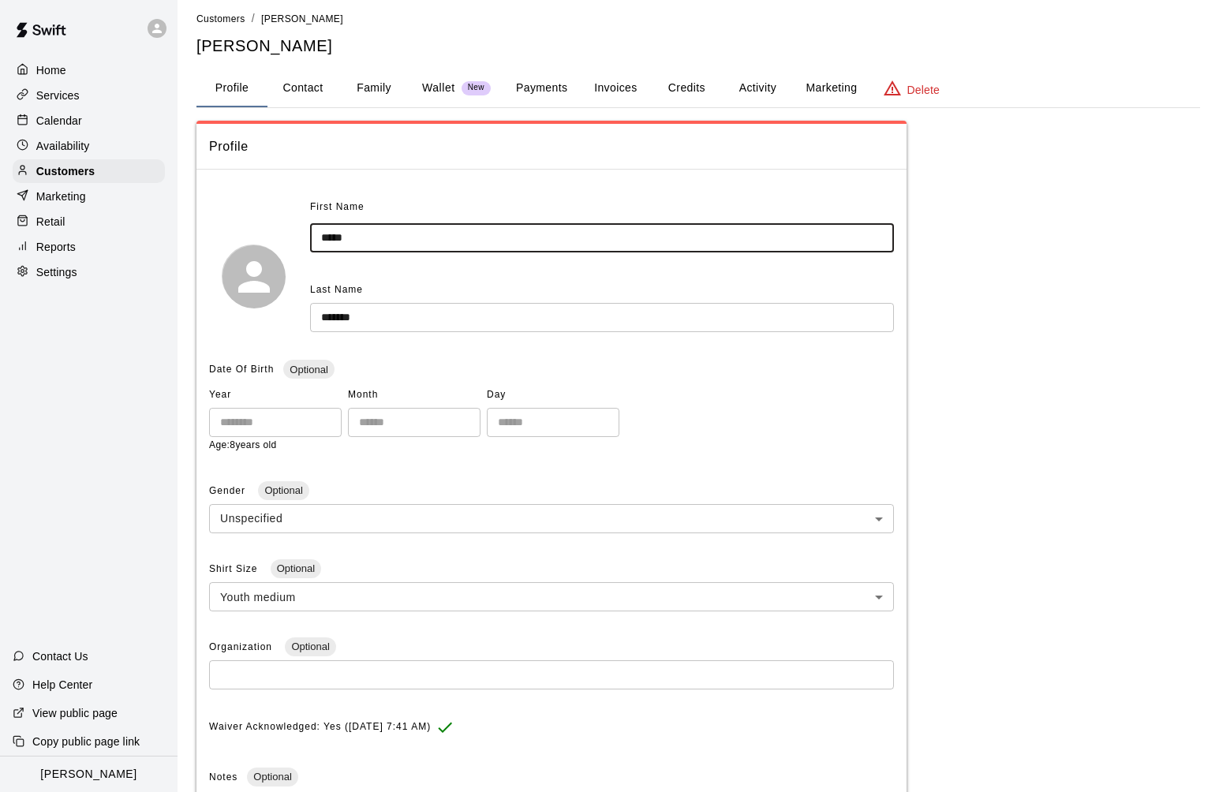
scroll to position [285, 0]
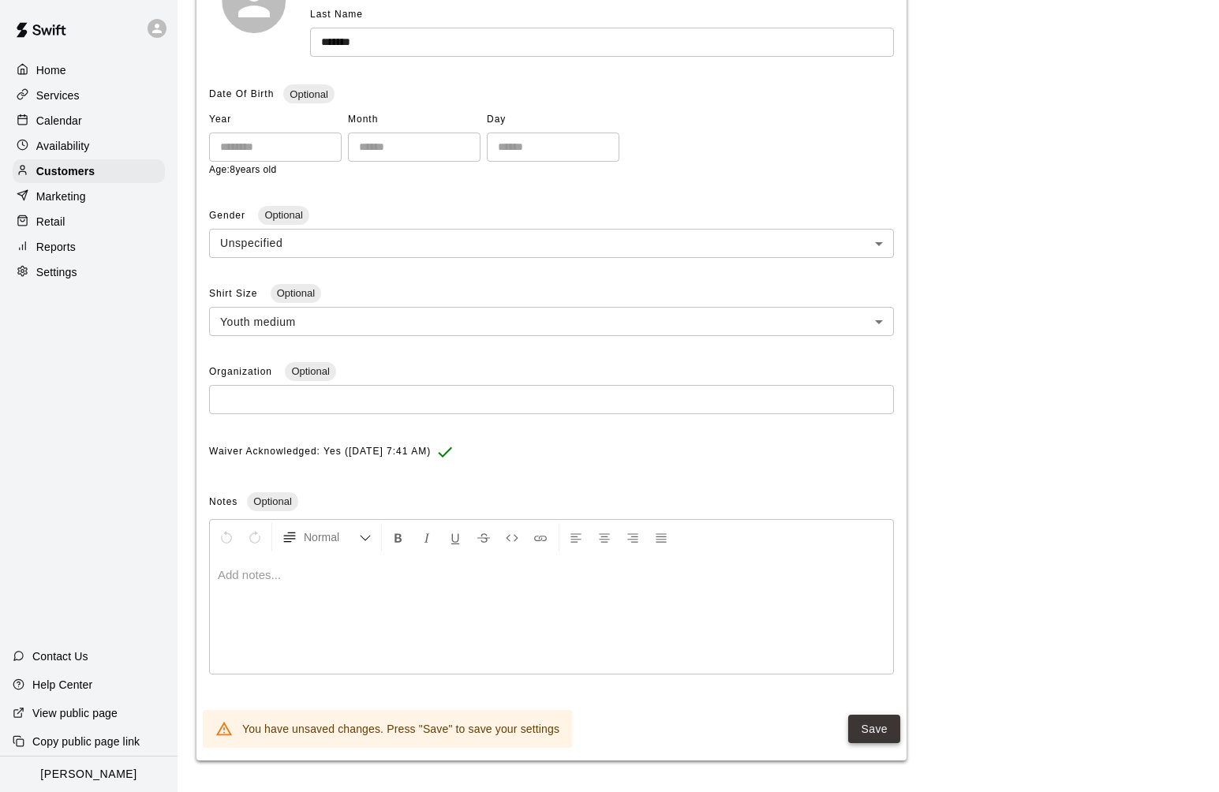
type input "*****"
click at [882, 731] on button "Save" at bounding box center [874, 729] width 52 height 29
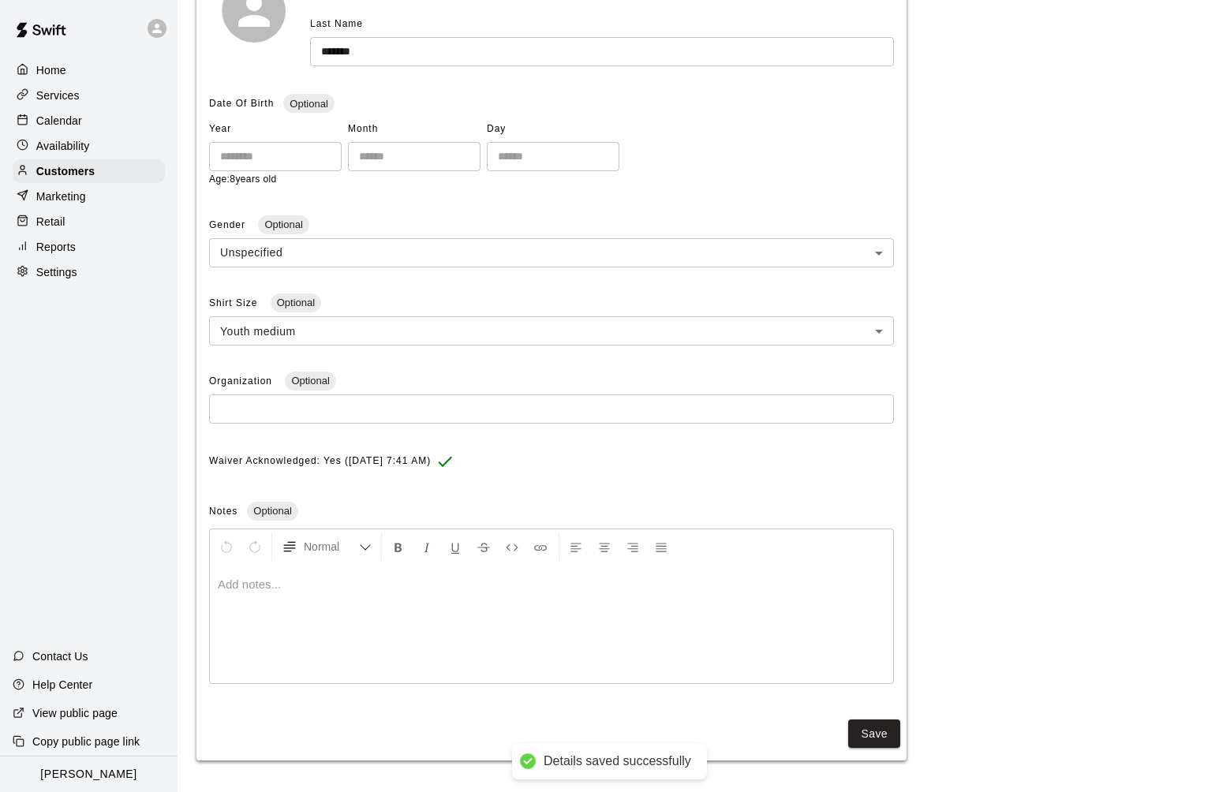
scroll to position [0, 0]
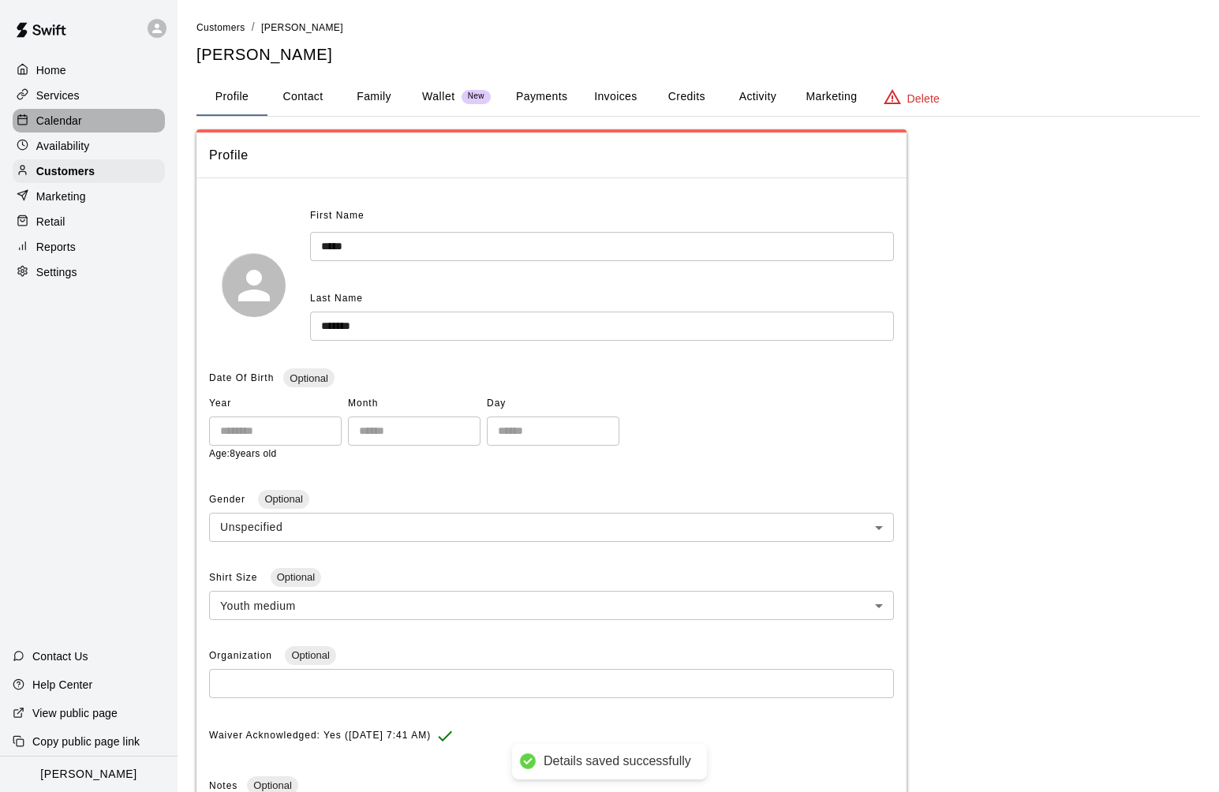
click at [58, 116] on p "Calendar" at bounding box center [59, 121] width 46 height 16
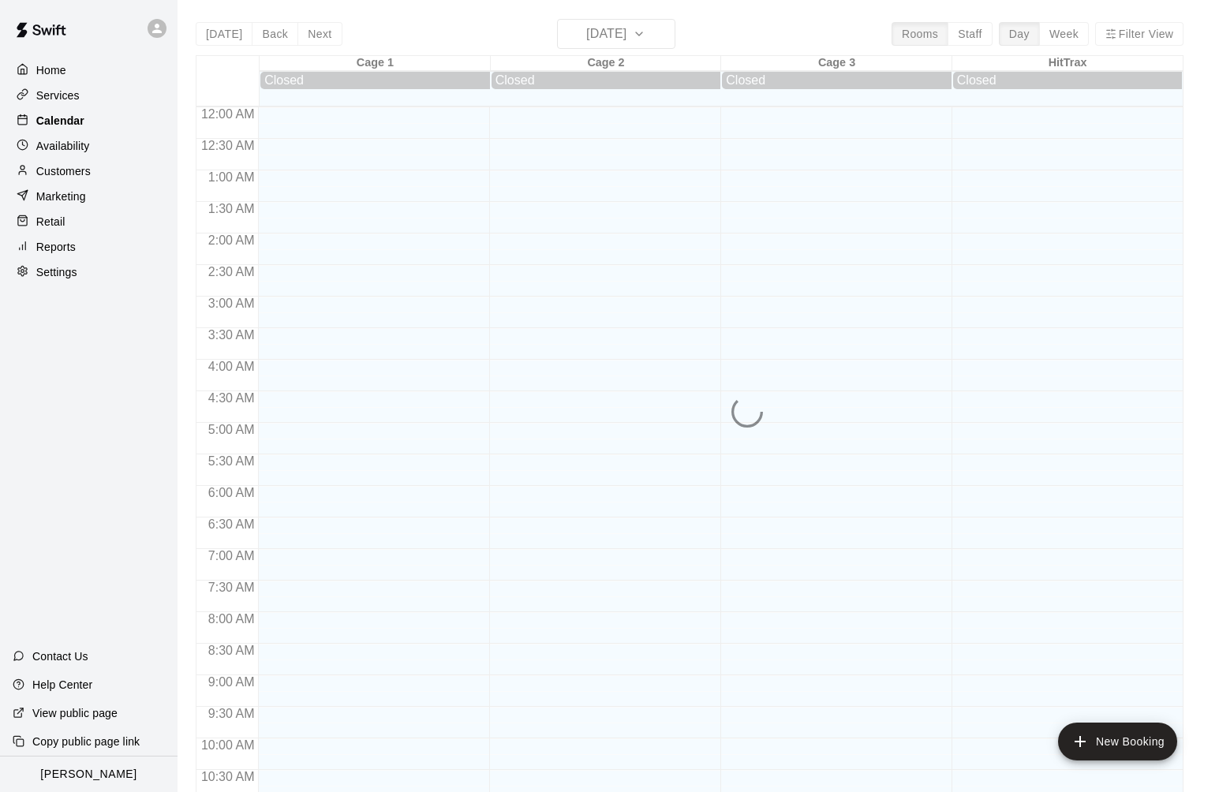
scroll to position [763, 0]
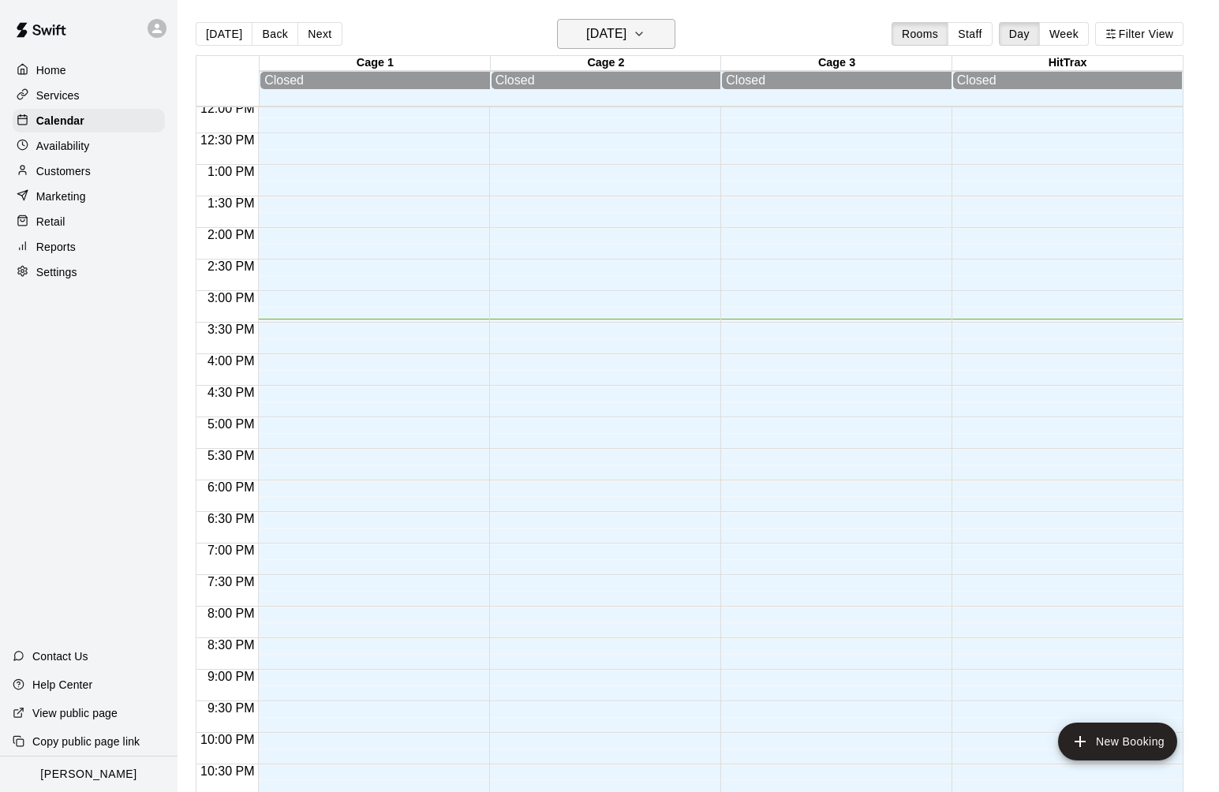
click at [627, 32] on h6 "Tuesday Sep 09" at bounding box center [606, 34] width 40 height 22
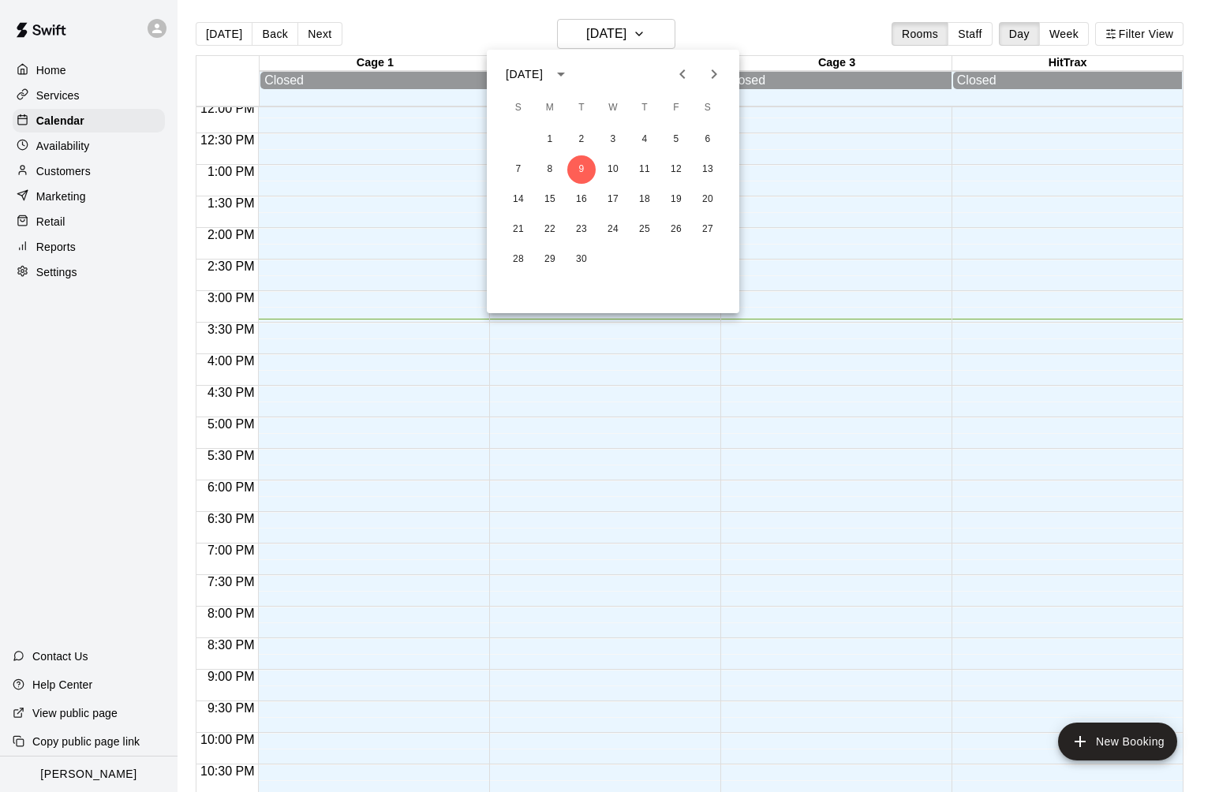
click at [716, 69] on icon "Next month" at bounding box center [714, 74] width 19 height 19
click at [541, 171] on button "5" at bounding box center [550, 169] width 28 height 28
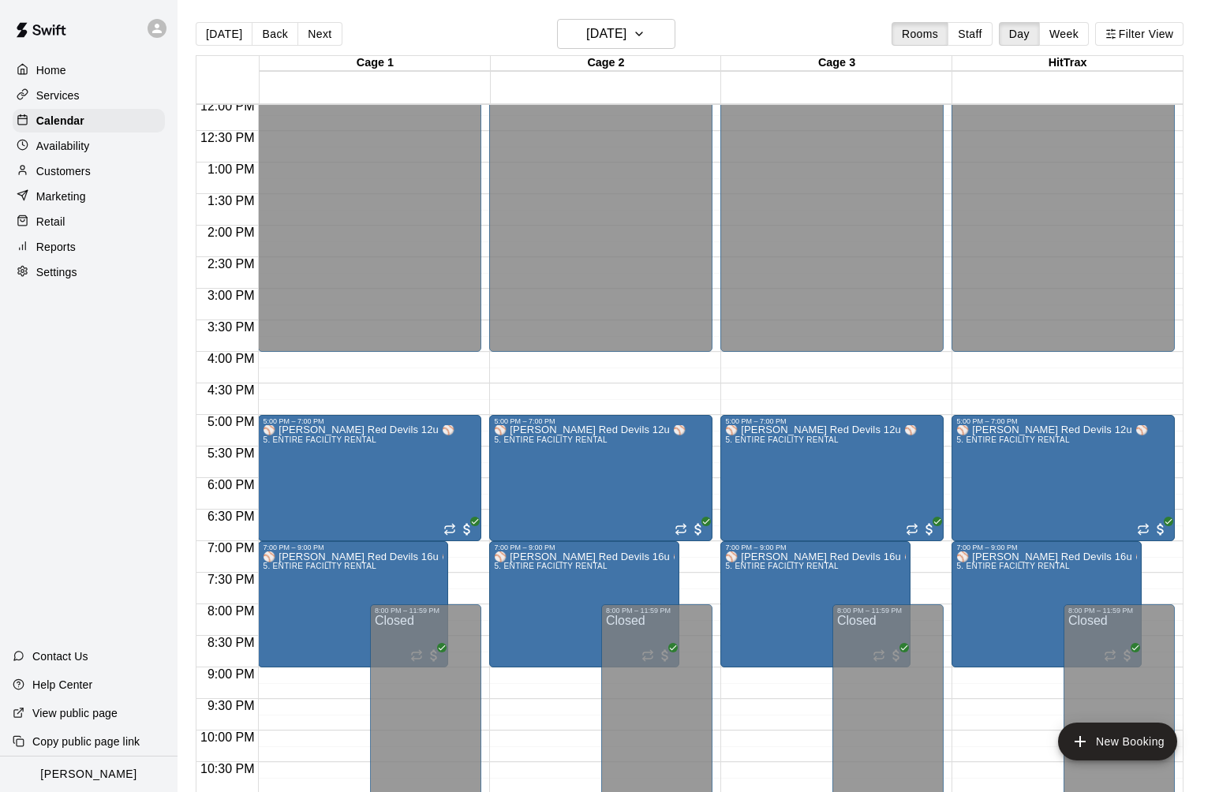
click at [159, 25] on icon at bounding box center [156, 28] width 9 height 9
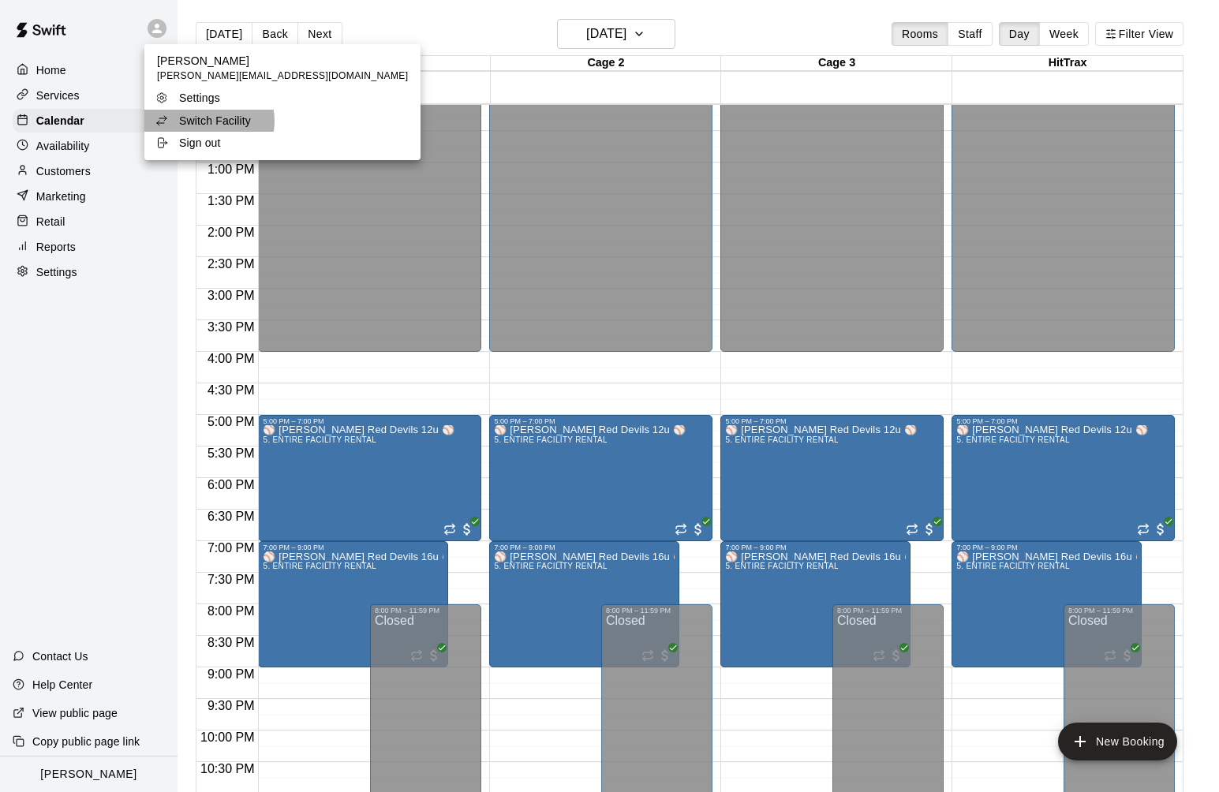
click at [206, 122] on p "Switch Facility" at bounding box center [215, 121] width 72 height 16
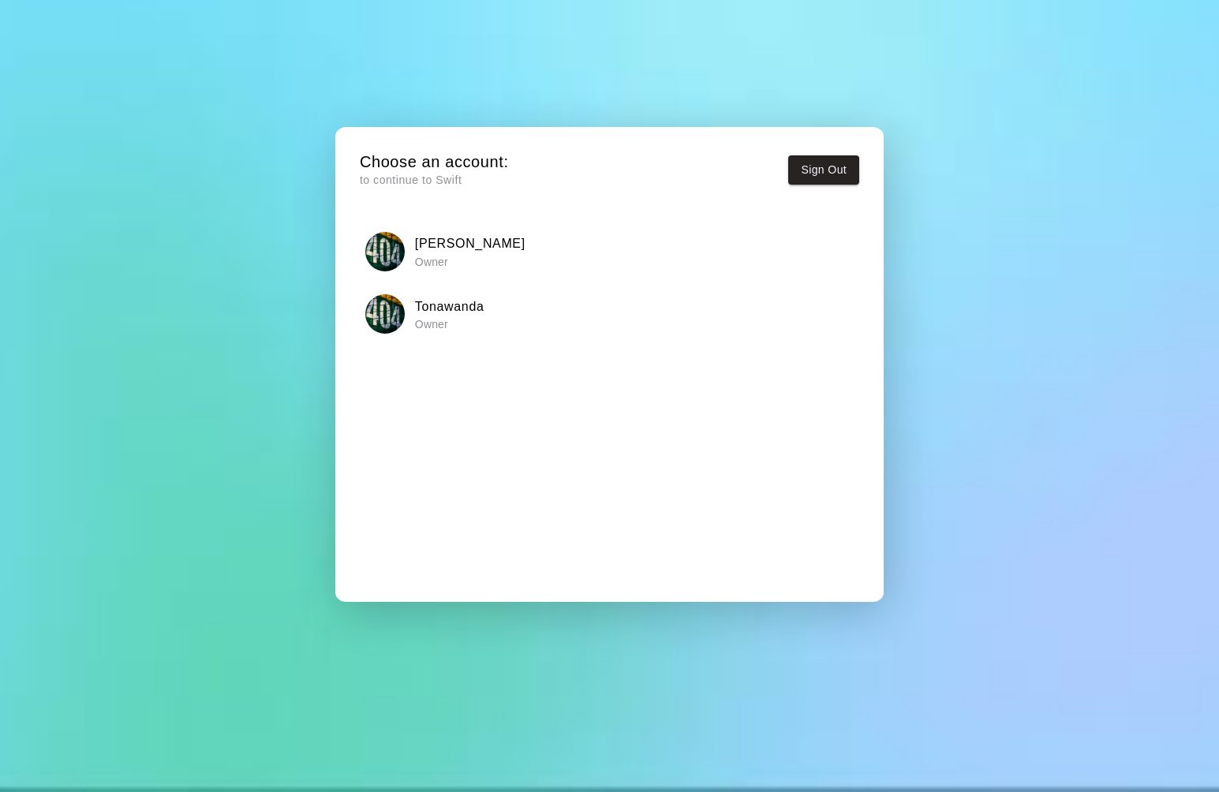
click at [458, 316] on p "Owner" at bounding box center [449, 324] width 69 height 16
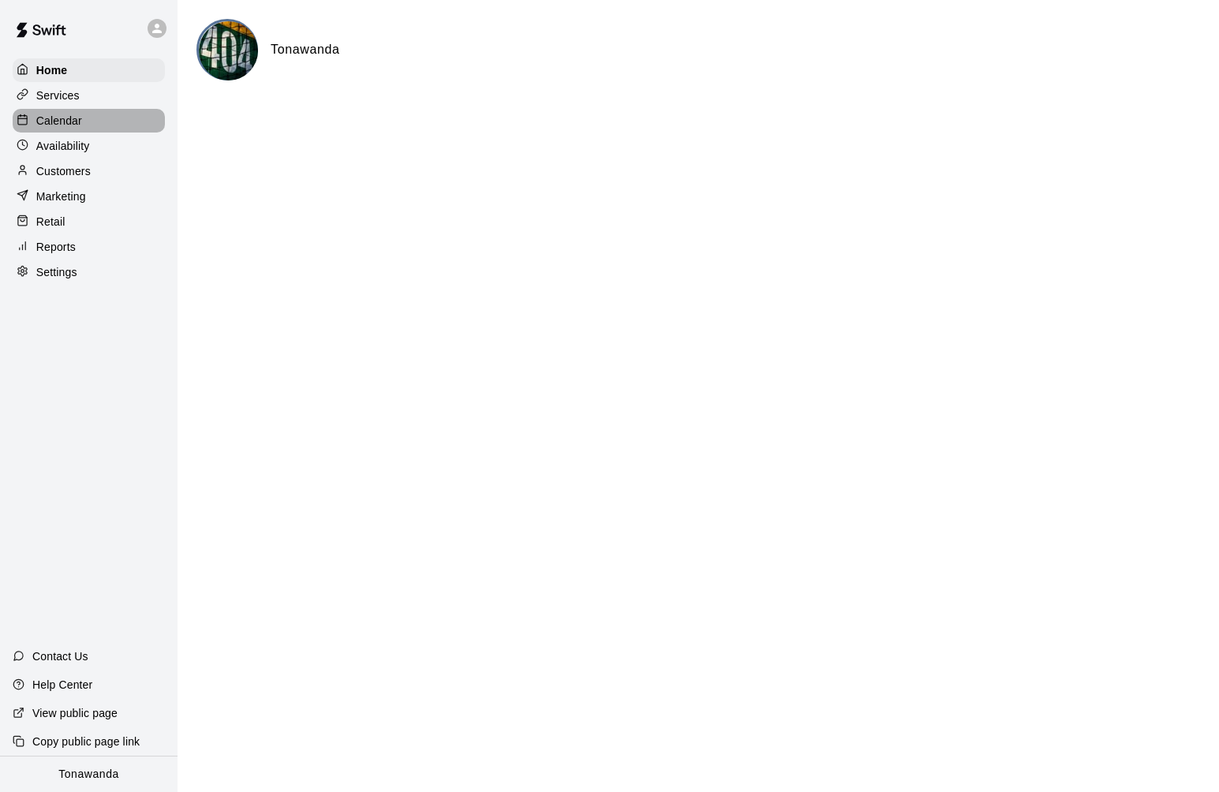
click at [76, 118] on p "Calendar" at bounding box center [59, 121] width 46 height 16
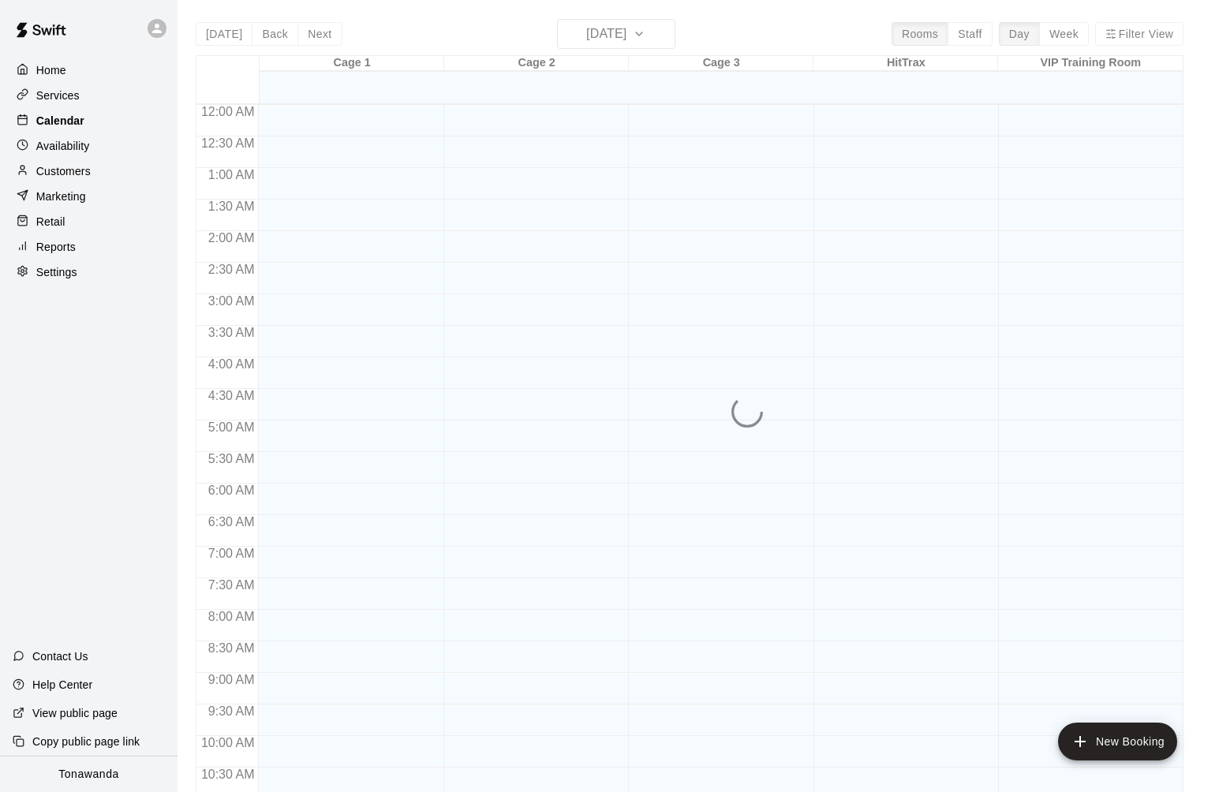
scroll to position [763, 0]
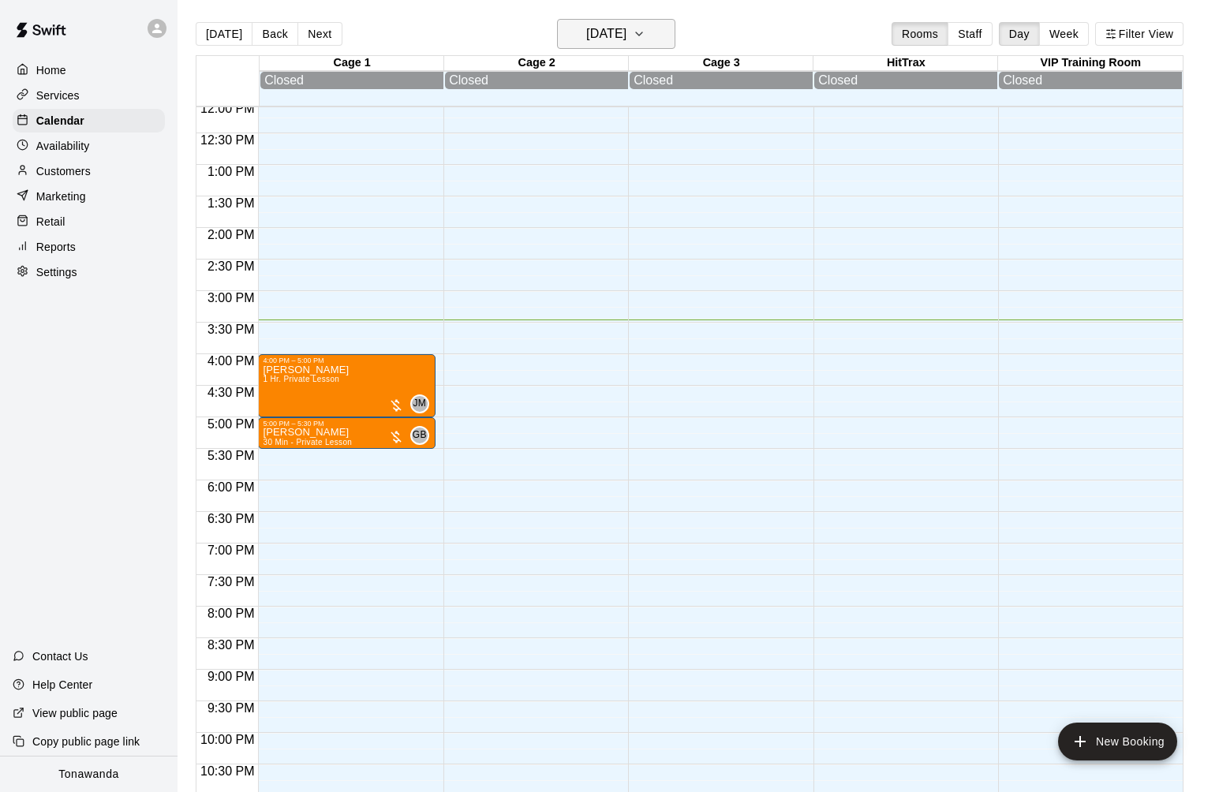
click at [615, 37] on h6 "[DATE]" at bounding box center [606, 34] width 40 height 22
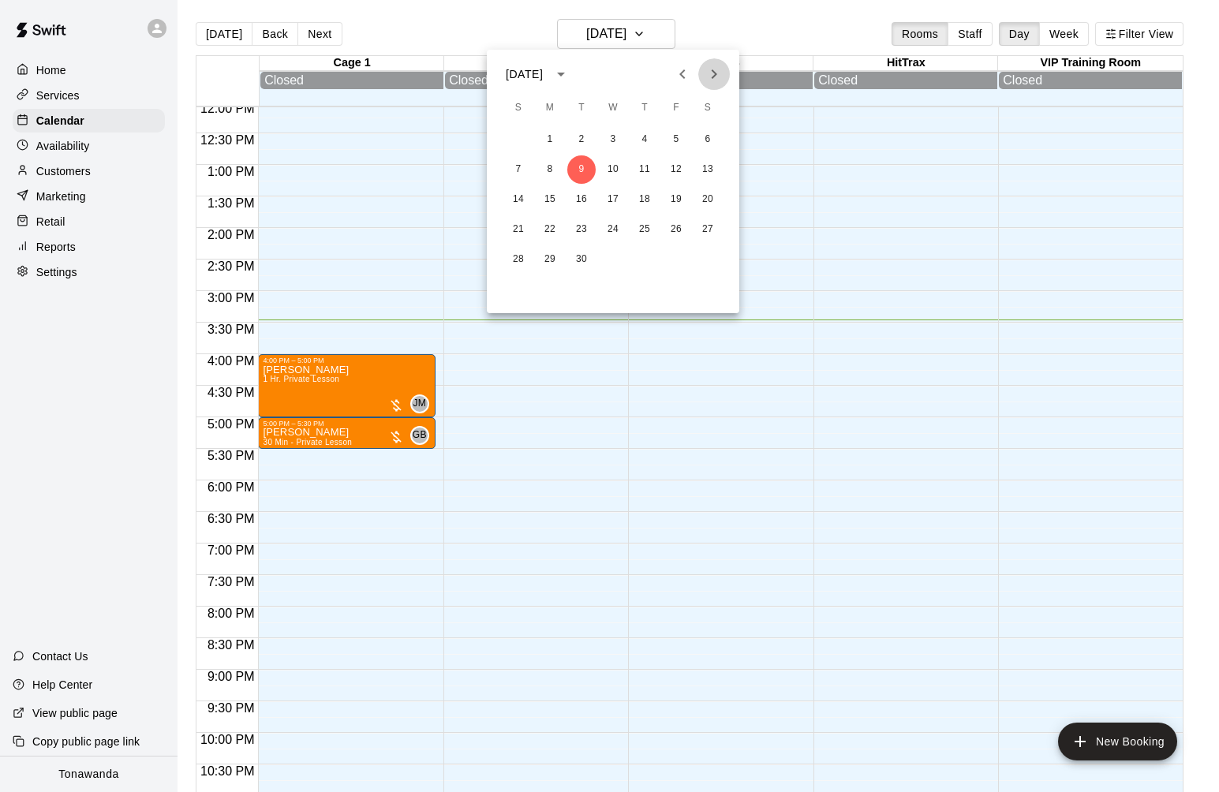
click at [716, 69] on icon "Next month" at bounding box center [714, 74] width 19 height 19
click at [686, 70] on icon "Previous month" at bounding box center [682, 74] width 19 height 19
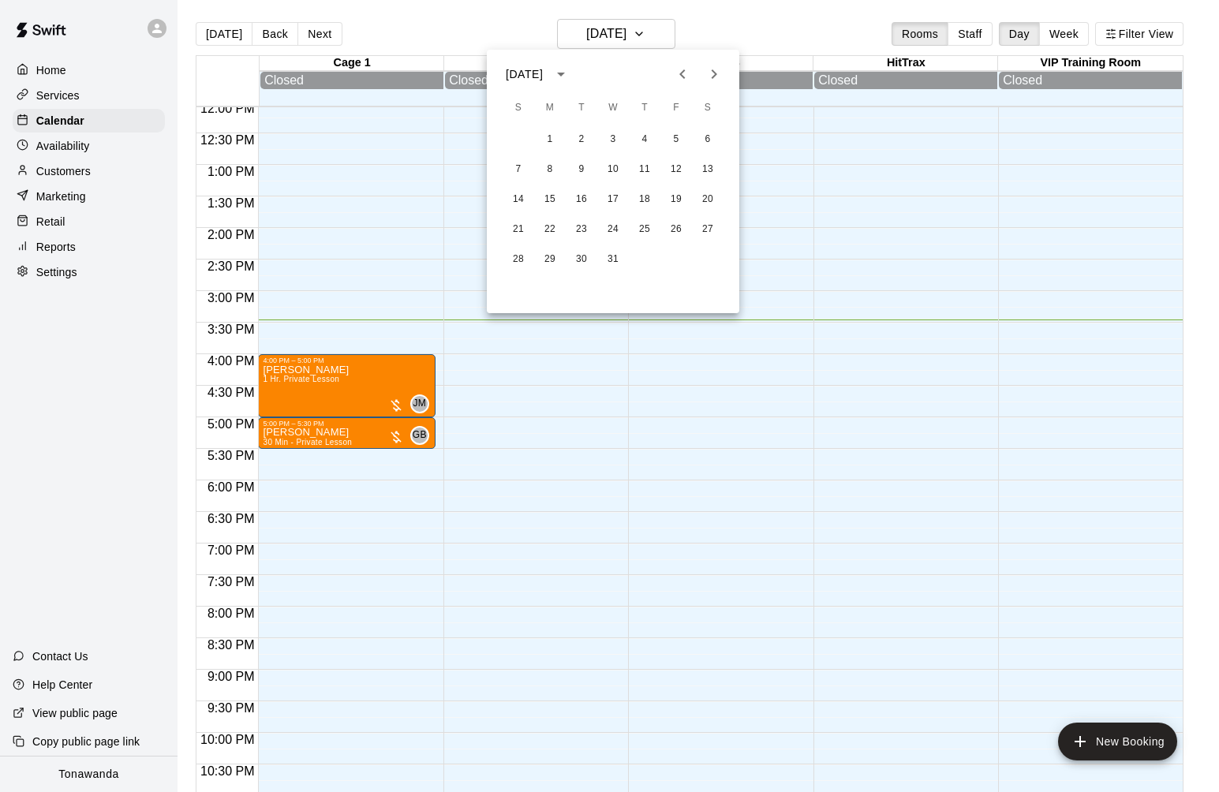
click at [686, 70] on icon "Previous month" at bounding box center [682, 74] width 19 height 19
click at [700, 72] on button "Next month" at bounding box center [714, 74] width 32 height 32
click at [555, 175] on button "5" at bounding box center [550, 169] width 28 height 28
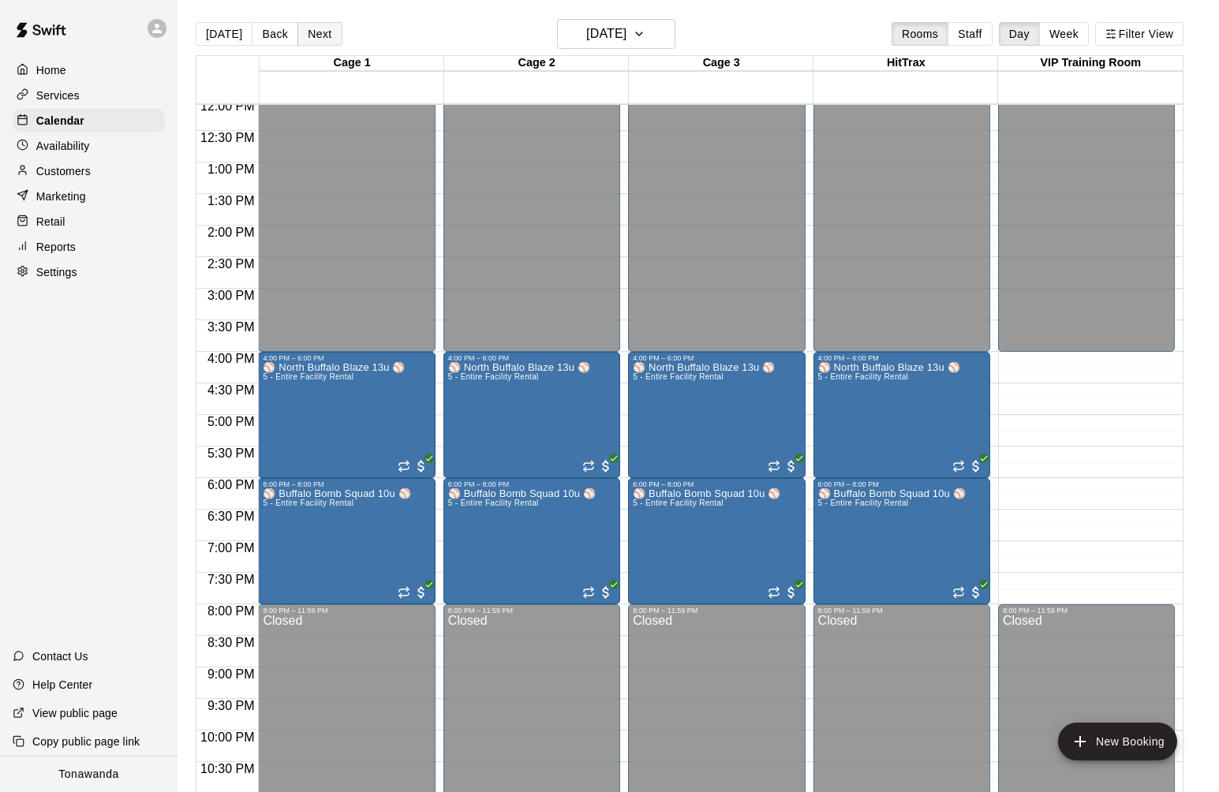
click at [317, 42] on button "Next" at bounding box center [319, 34] width 44 height 24
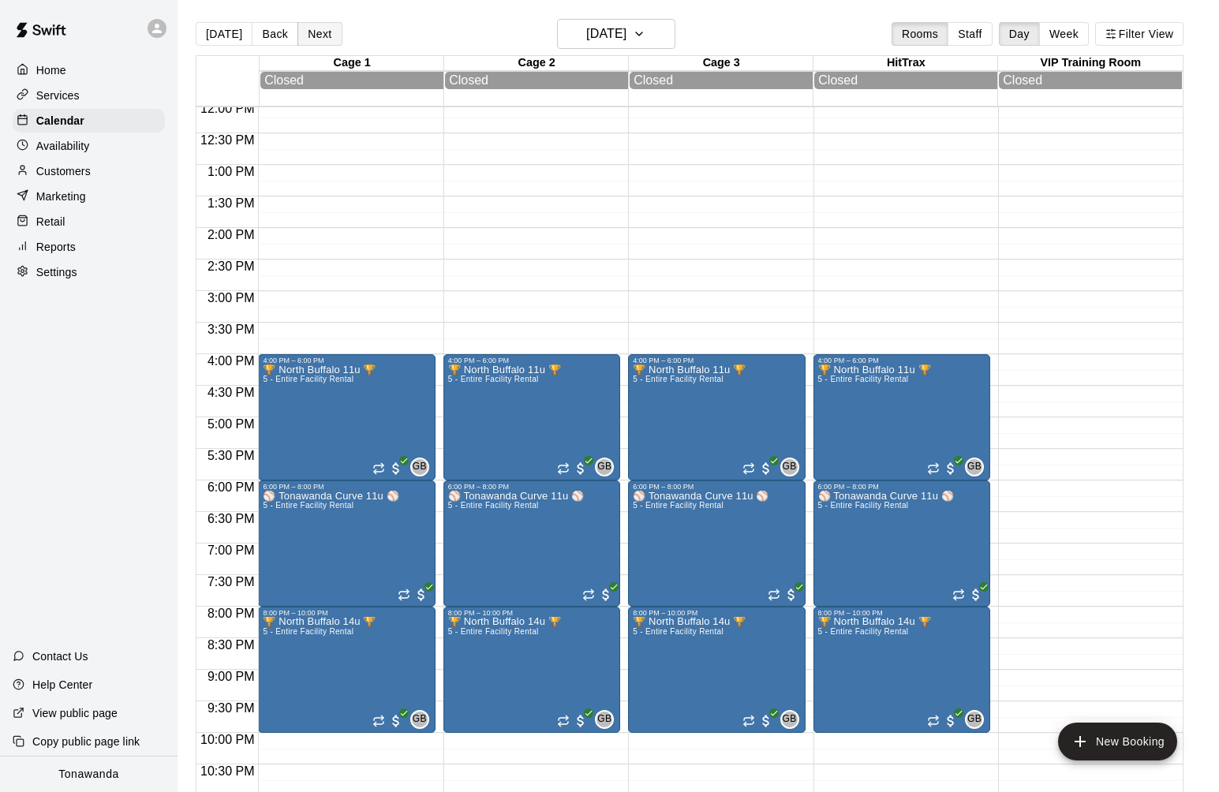
click at [319, 37] on button "Next" at bounding box center [319, 34] width 44 height 24
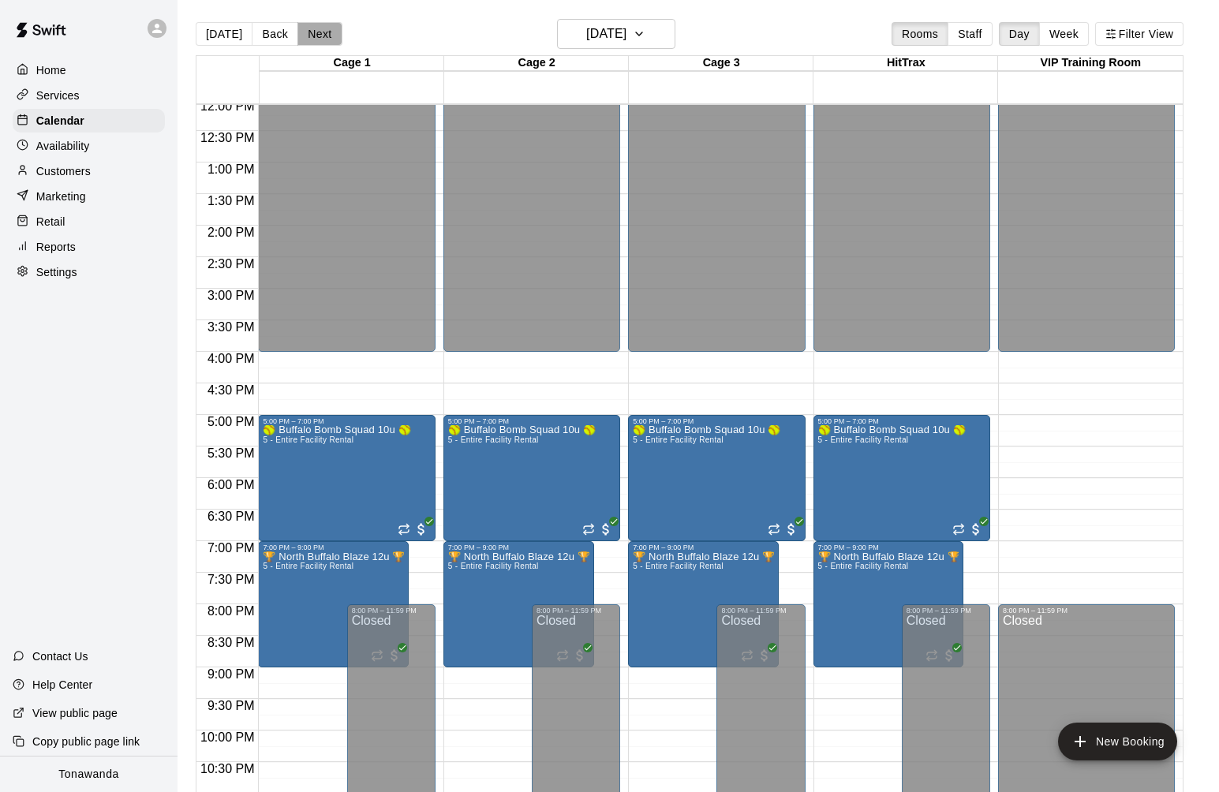
click at [319, 37] on button "Next" at bounding box center [319, 34] width 44 height 24
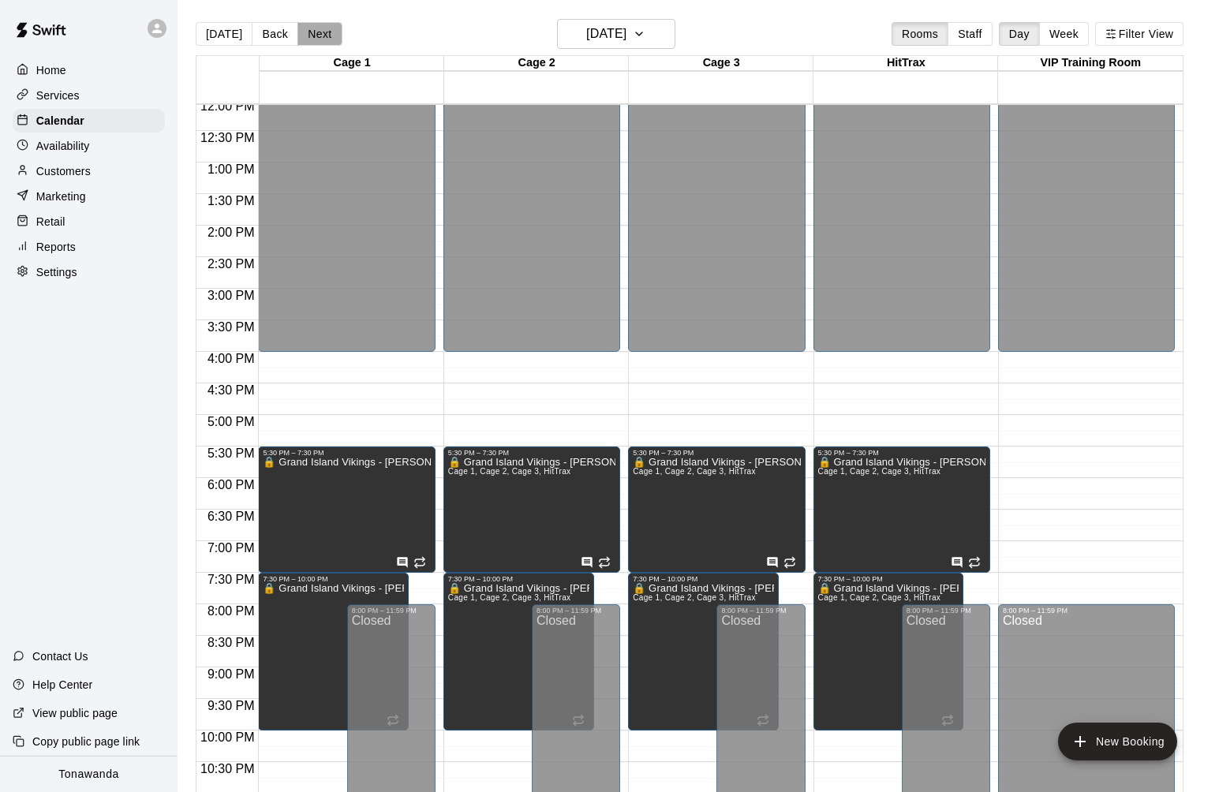
click at [319, 37] on button "Next" at bounding box center [319, 34] width 44 height 24
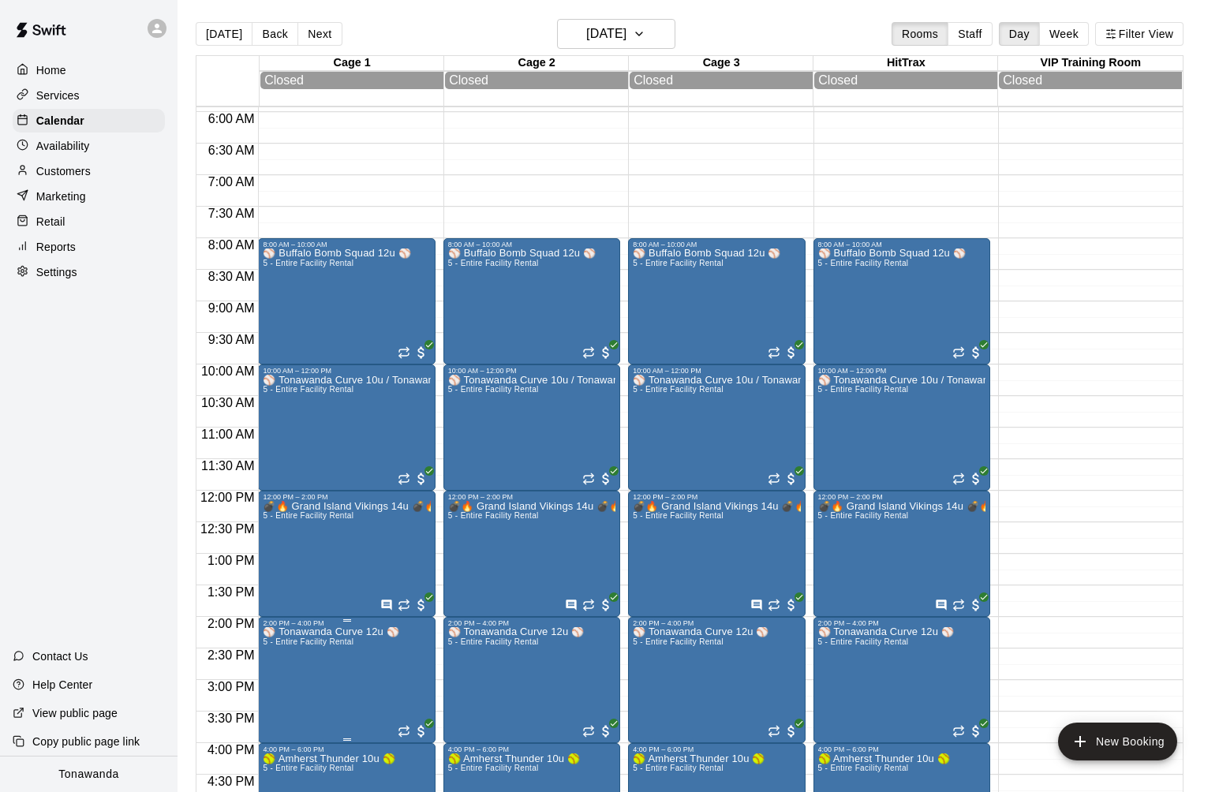
scroll to position [753, 0]
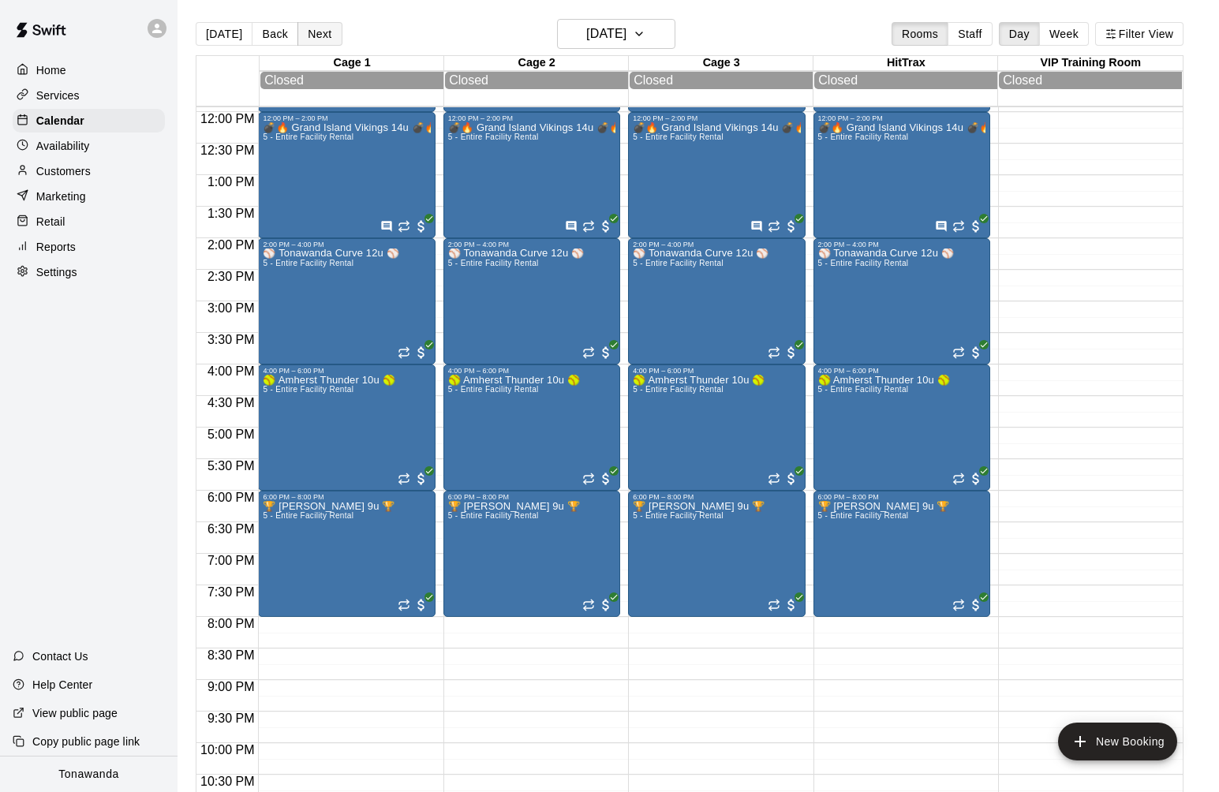
click at [305, 39] on button "Next" at bounding box center [319, 34] width 44 height 24
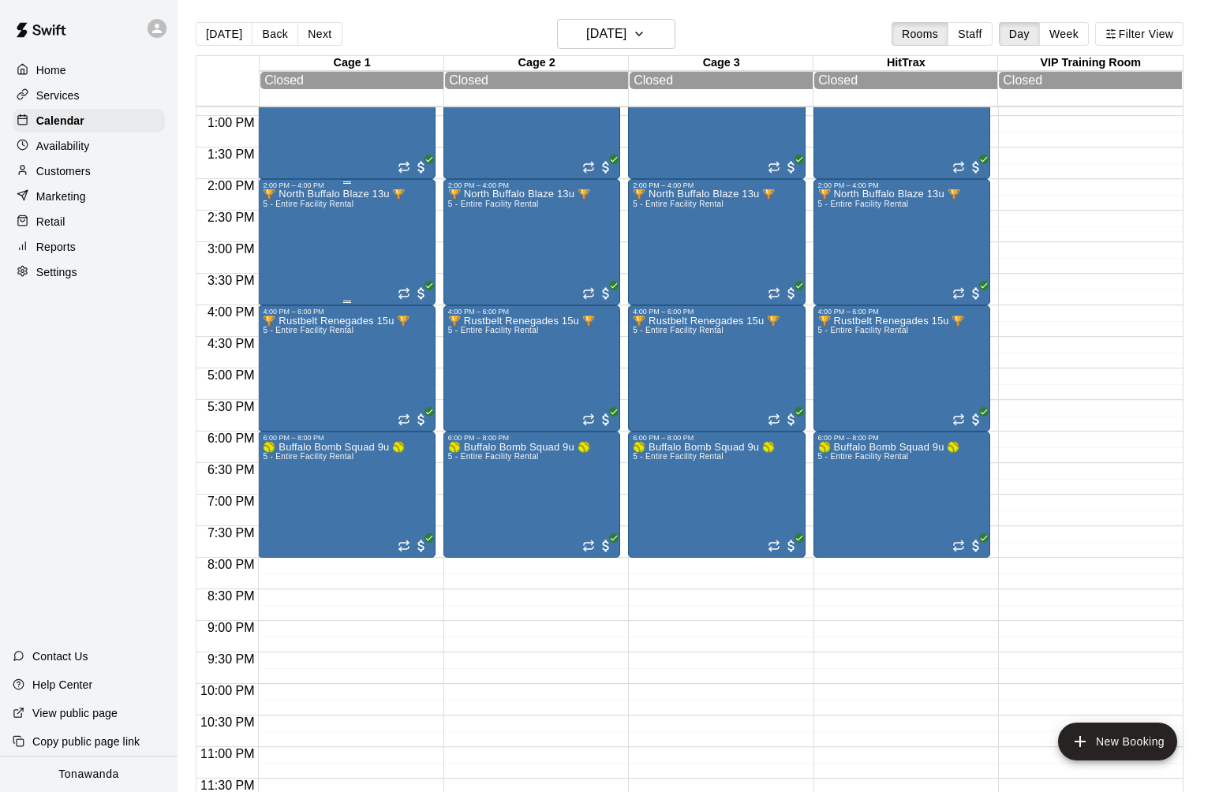
scroll to position [814, 0]
click at [311, 35] on button "Next" at bounding box center [319, 34] width 44 height 24
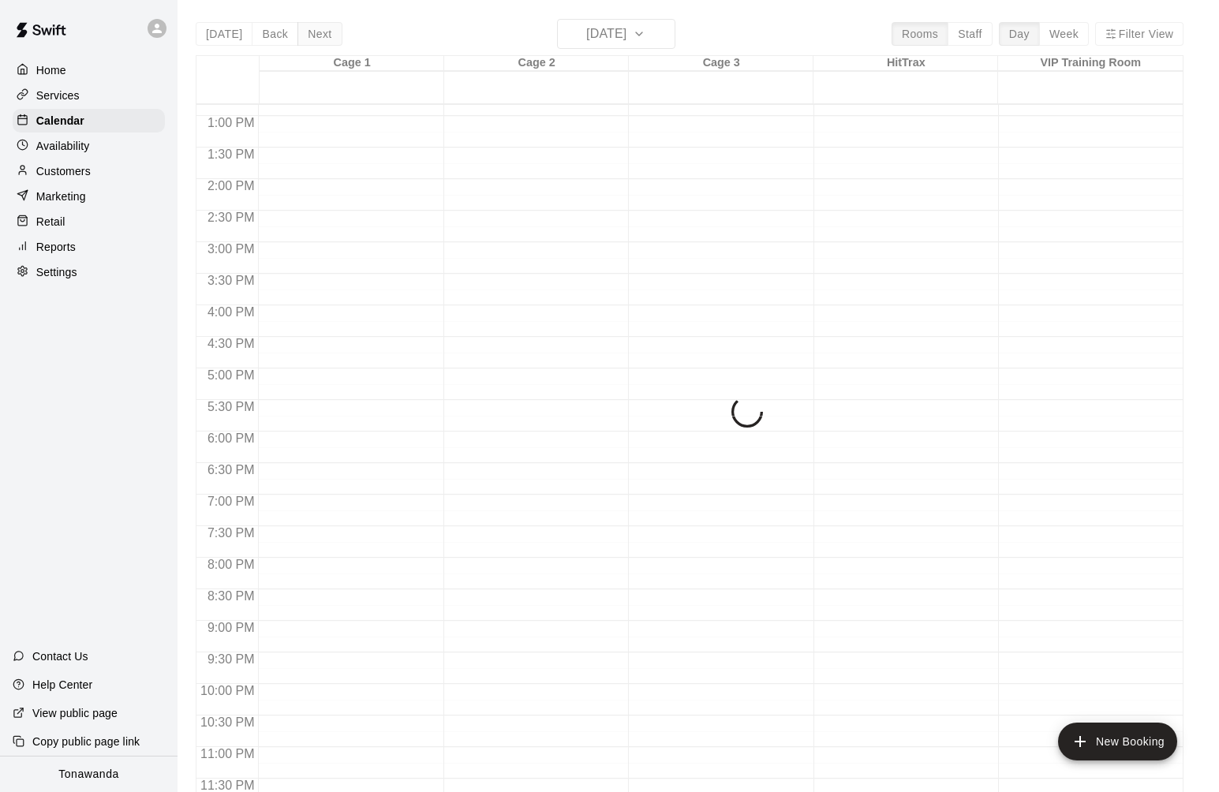
scroll to position [810, 0]
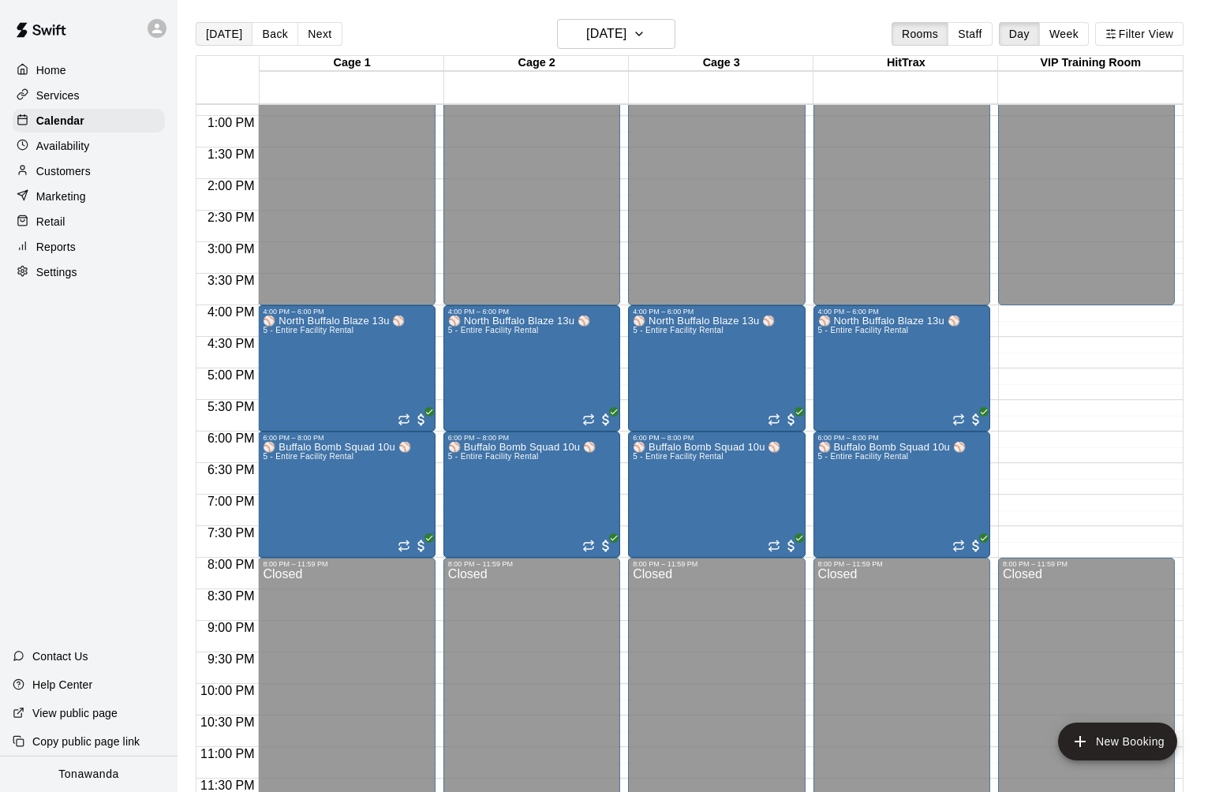
click at [215, 38] on button "[DATE]" at bounding box center [224, 34] width 57 height 24
